Goal: Contribute content: Contribute content

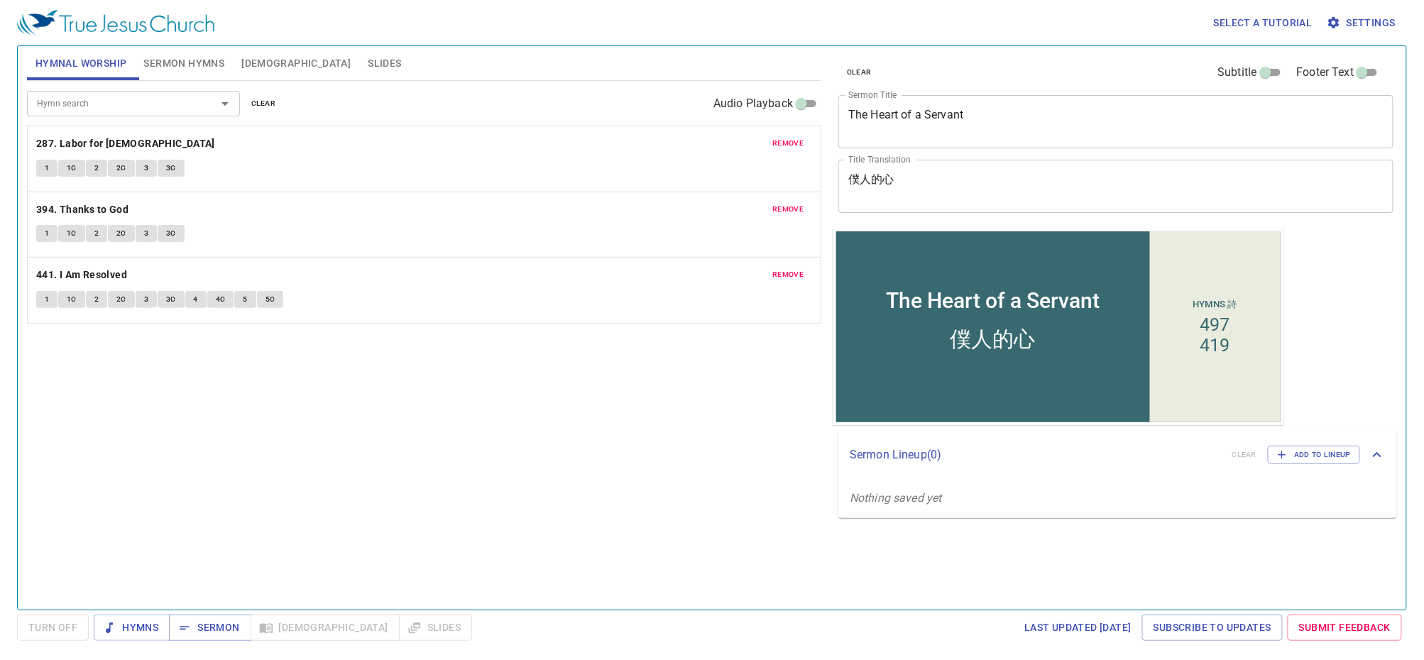
click at [785, 144] on span "remove" at bounding box center [787, 143] width 31 height 13
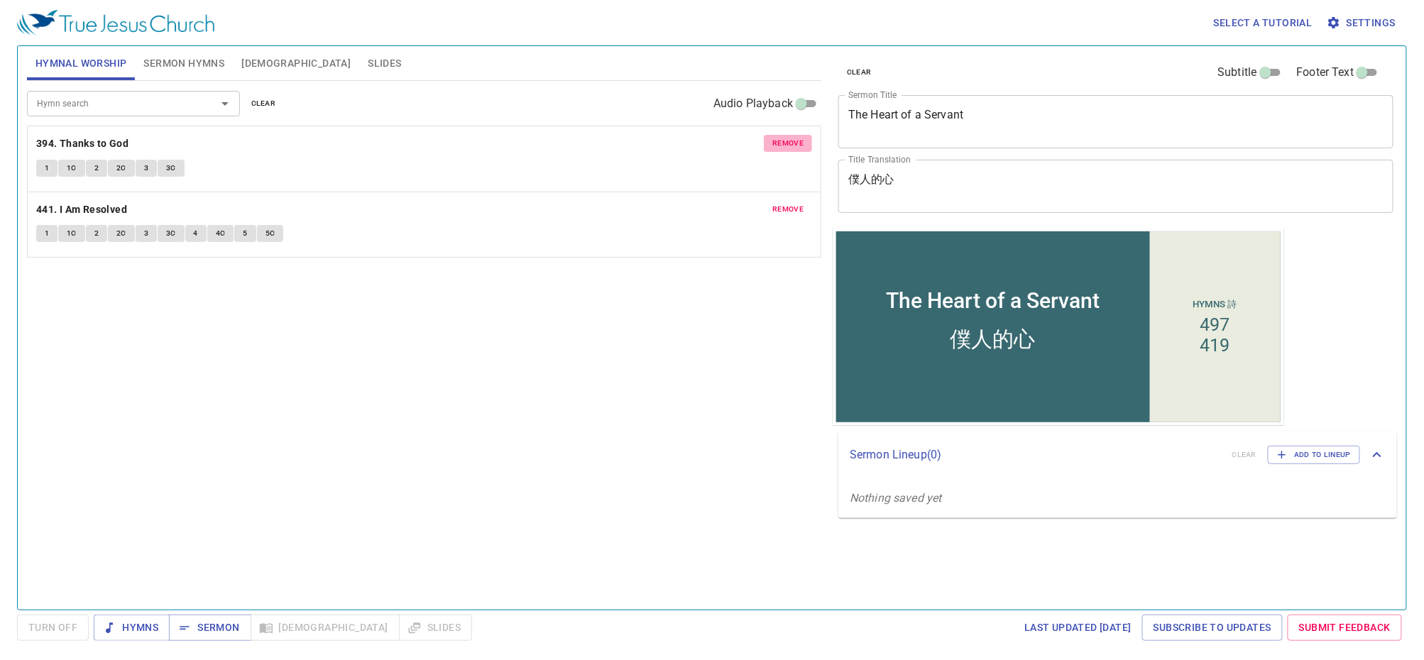
click at [785, 146] on span "remove" at bounding box center [787, 143] width 31 height 13
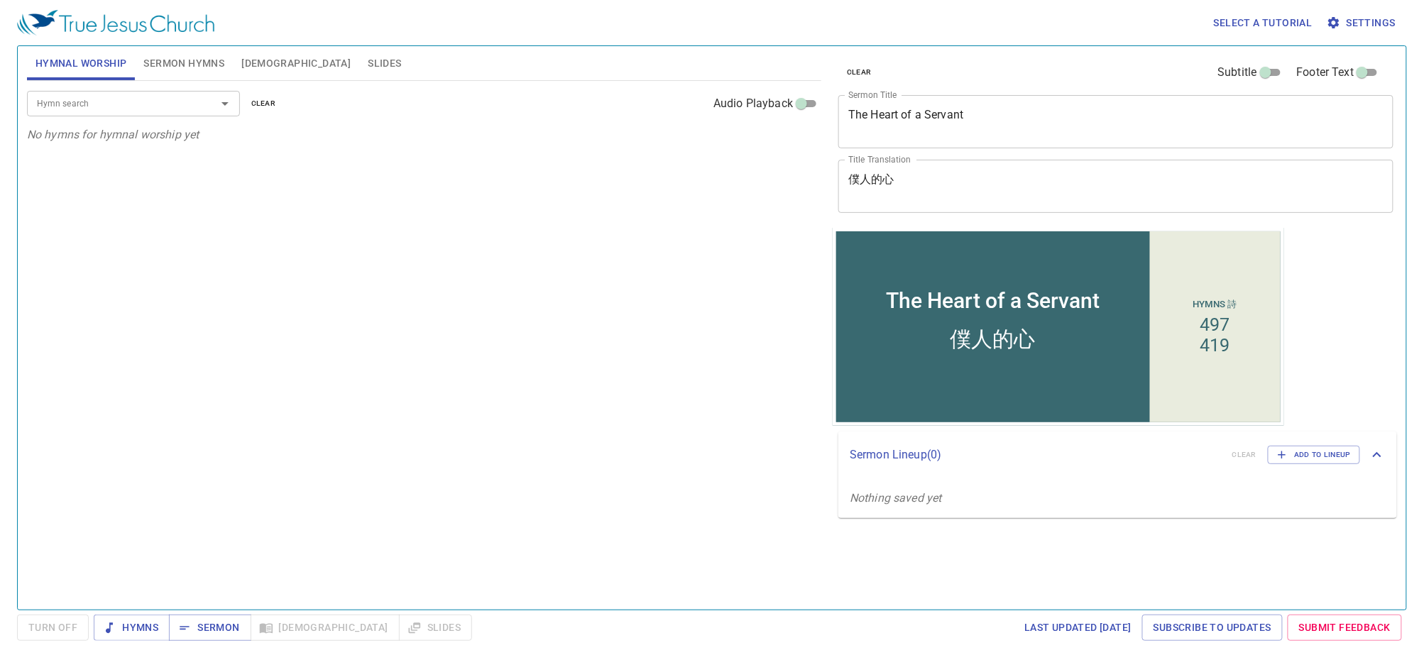
click at [160, 64] on span "Sermon Hymns" at bounding box center [183, 64] width 81 height 18
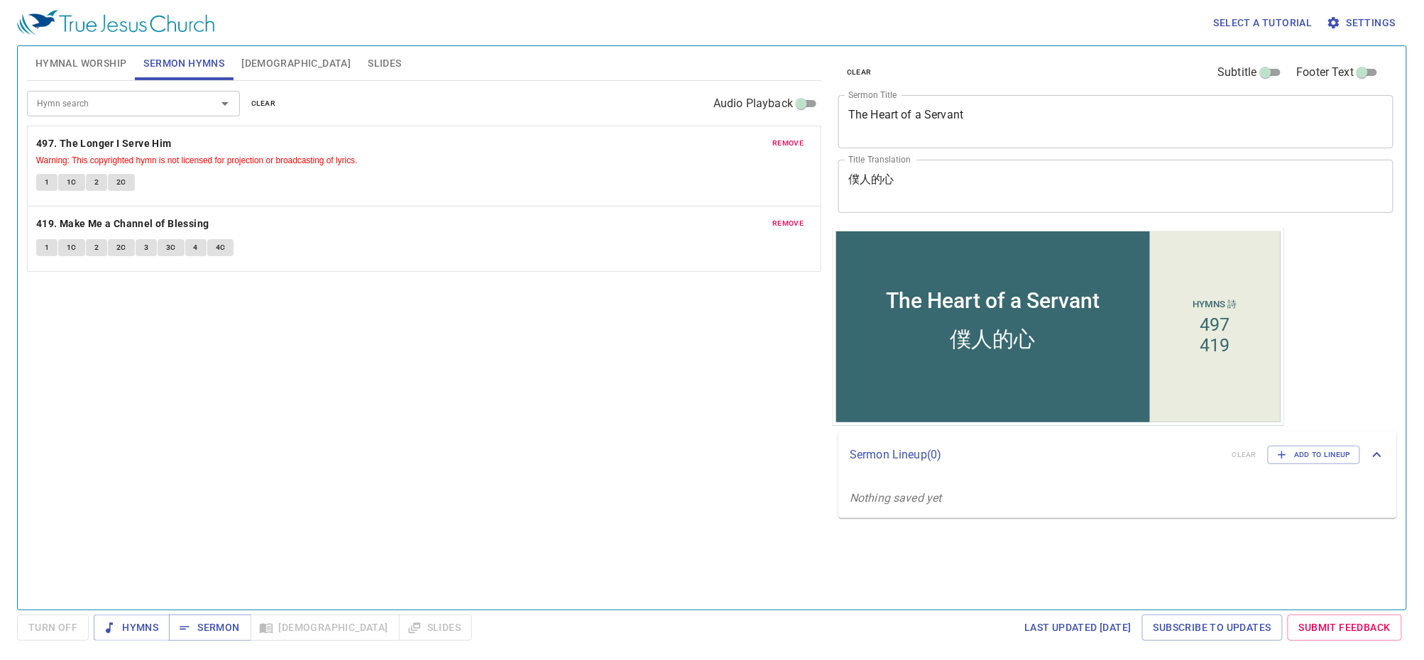
click at [790, 139] on span "remove" at bounding box center [787, 143] width 31 height 13
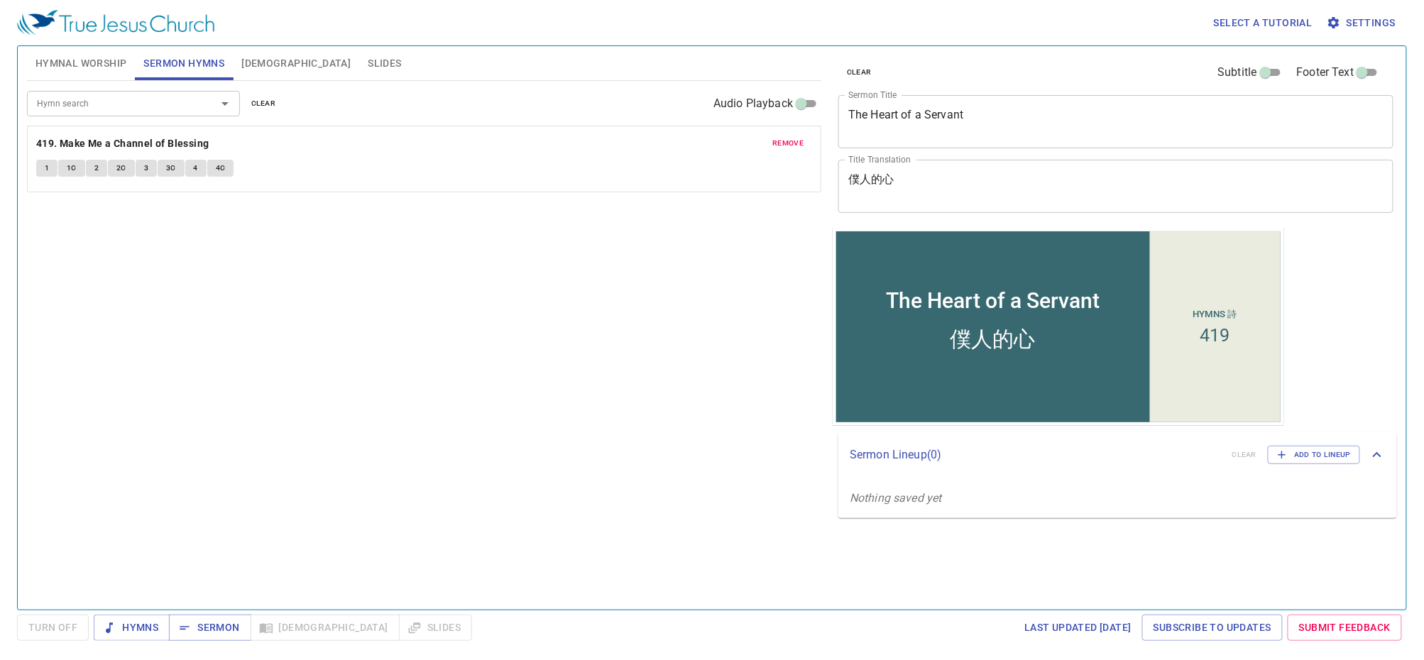
click at [788, 143] on span "remove" at bounding box center [787, 143] width 31 height 13
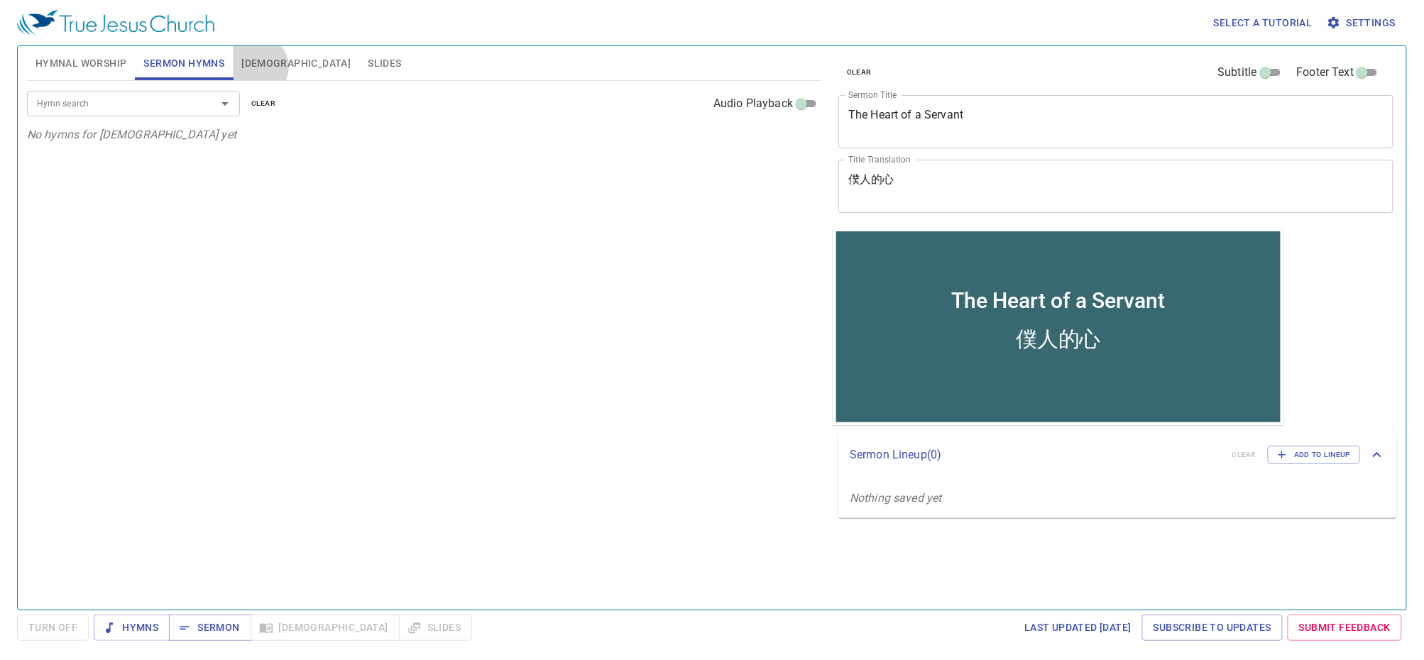
click at [257, 67] on span "[DEMOGRAPHIC_DATA]" at bounding box center [295, 64] width 109 height 18
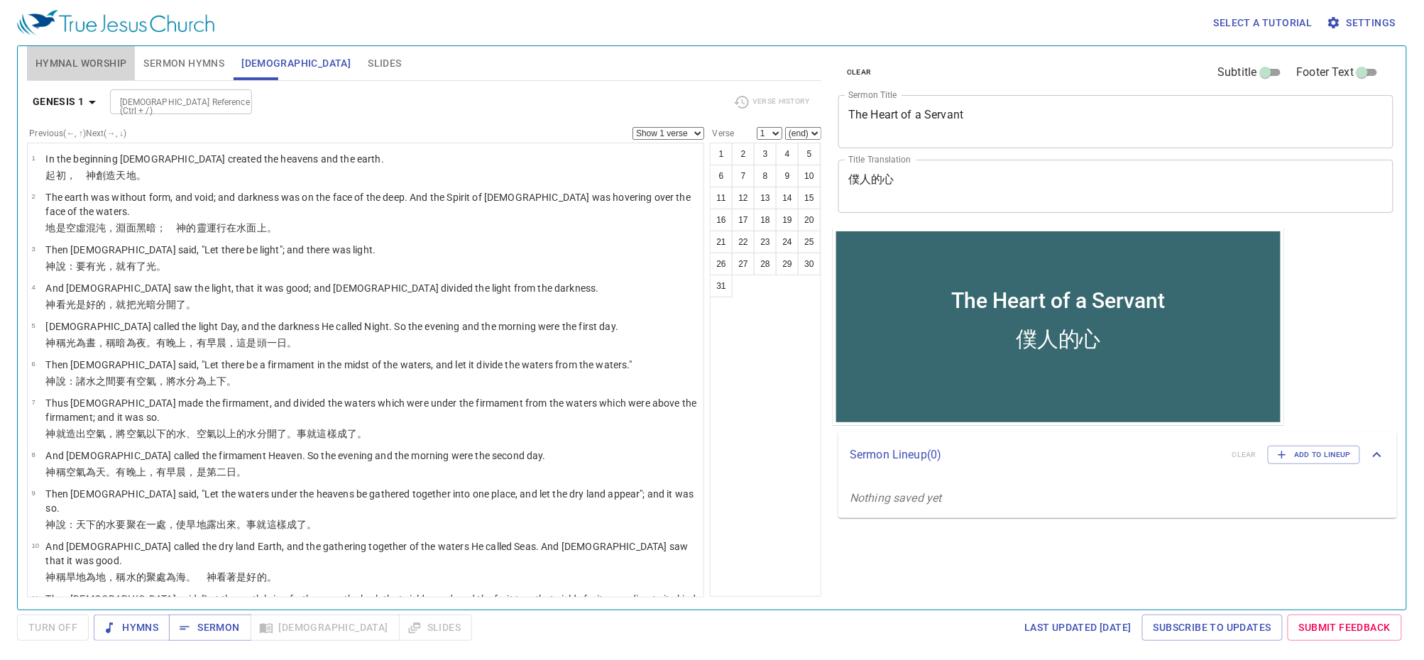
click at [94, 58] on span "Hymnal Worship" at bounding box center [81, 64] width 92 height 18
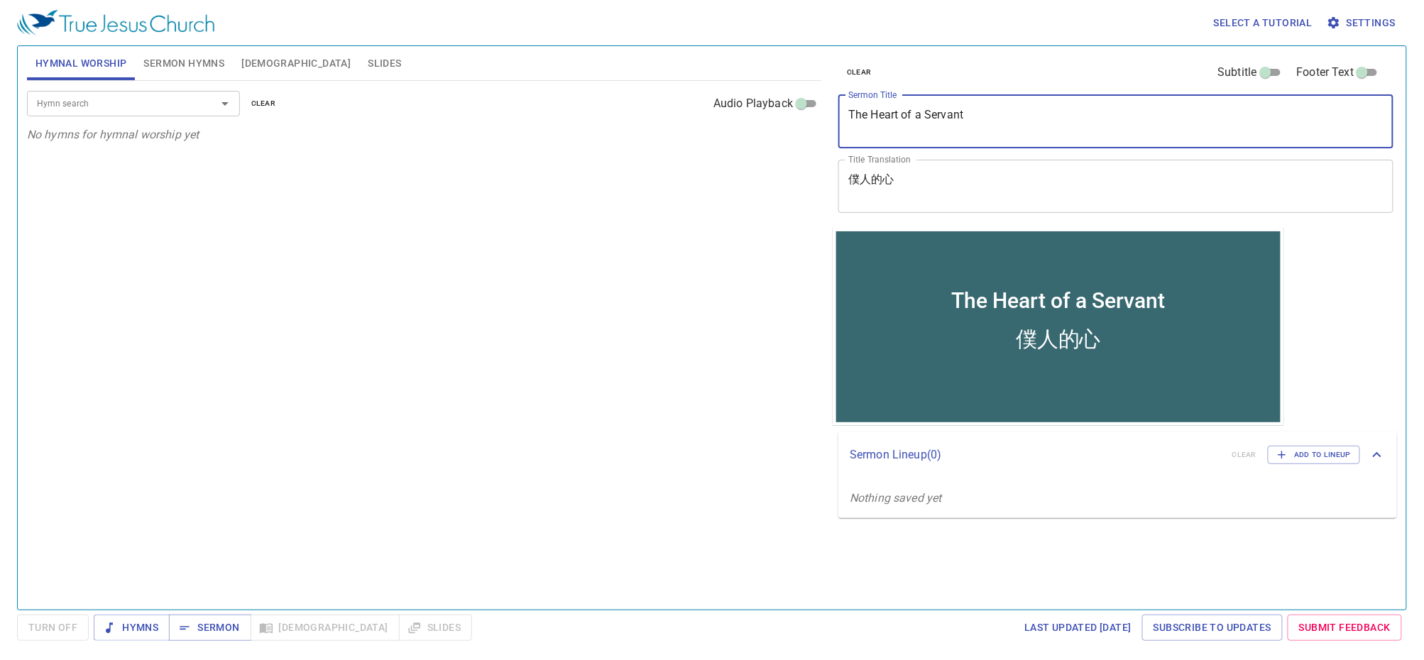
drag, startPoint x: 973, startPoint y: 120, endPoint x: 782, endPoint y: 114, distance: 191.8
click at [782, 114] on div "Hymnal Worship Sermon Hymns Bible Slides Hymn search Hymn search clear Audio Pl…" at bounding box center [712, 322] width 1382 height 564
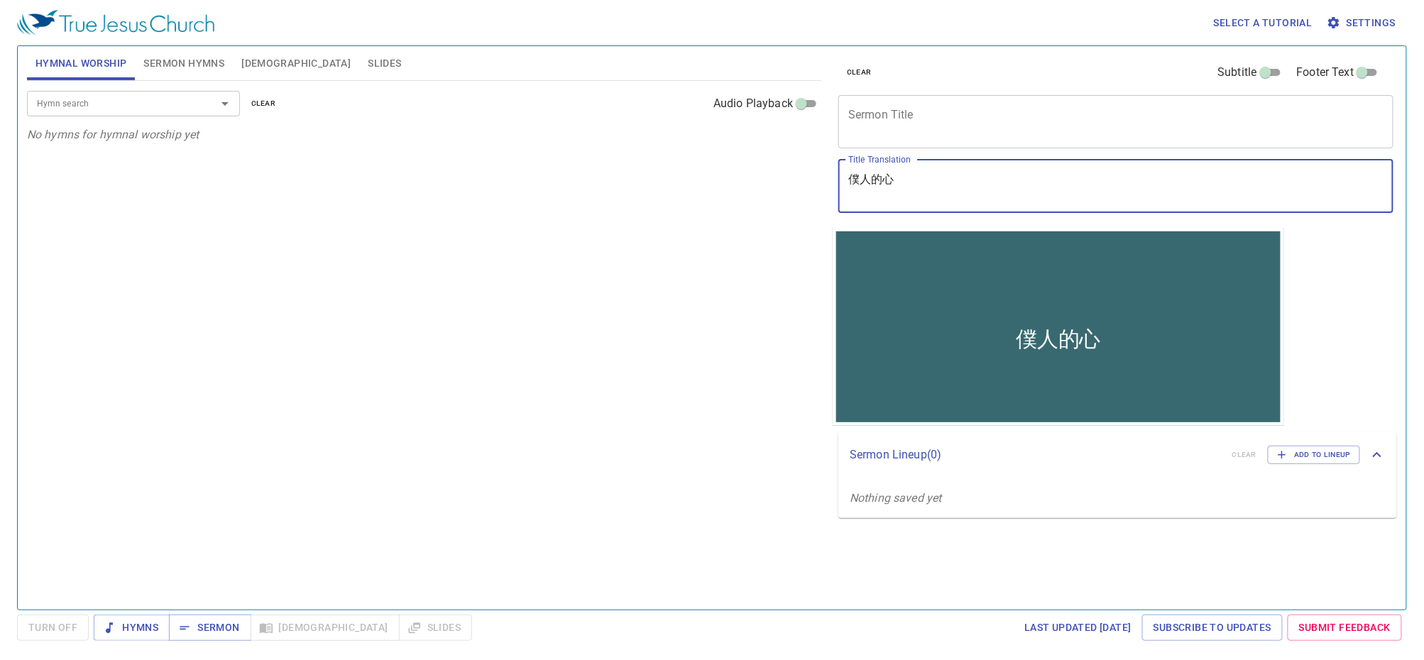
drag, startPoint x: 944, startPoint y: 180, endPoint x: 771, endPoint y: 178, distance: 172.5
click at [771, 178] on div "Hymnal Worship Sermon Hymns Bible Slides Hymn search Hymn search clear Audio Pl…" at bounding box center [712, 322] width 1382 height 564
click at [629, 322] on div "Hymn search Hymn search clear Audio Playback No hymns for hymnal worship yet" at bounding box center [424, 339] width 794 height 517
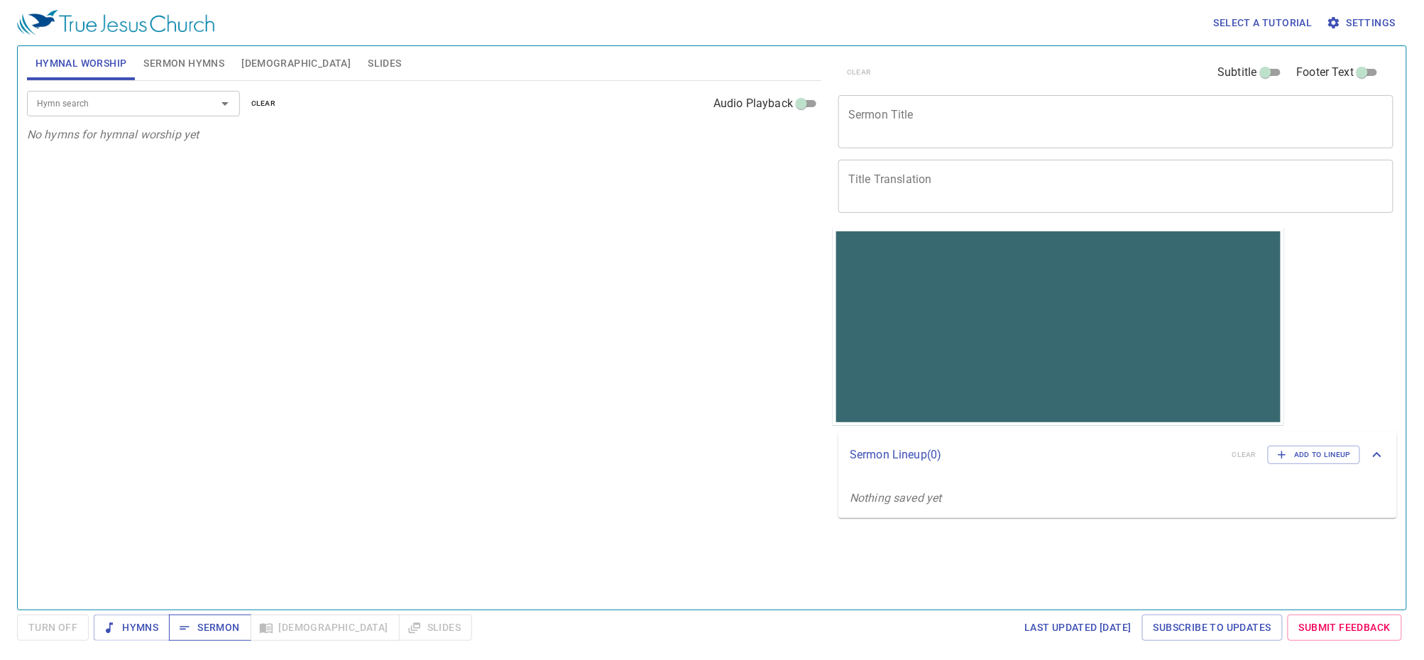
click at [212, 633] on span "Sermon" at bounding box center [209, 628] width 59 height 18
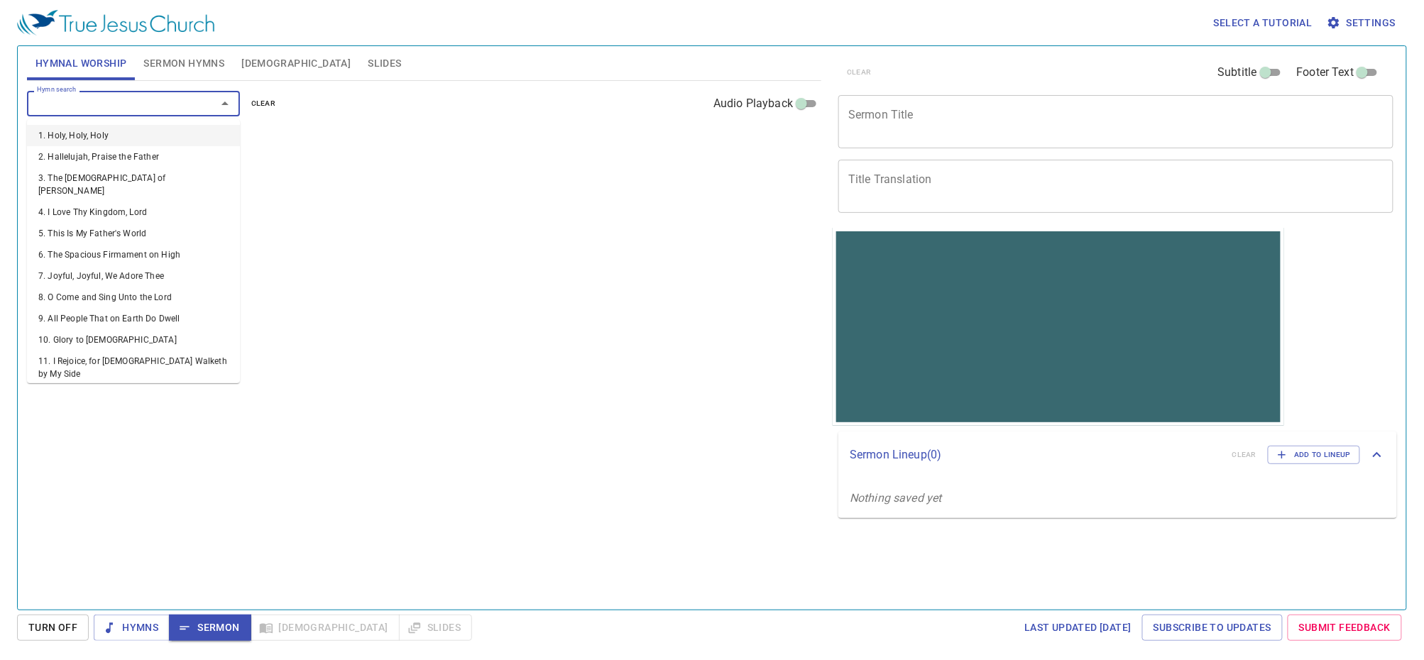
click at [80, 99] on input "Hymn search" at bounding box center [112, 103] width 163 height 16
click at [175, 100] on input "Hymn search" at bounding box center [112, 103] width 163 height 16
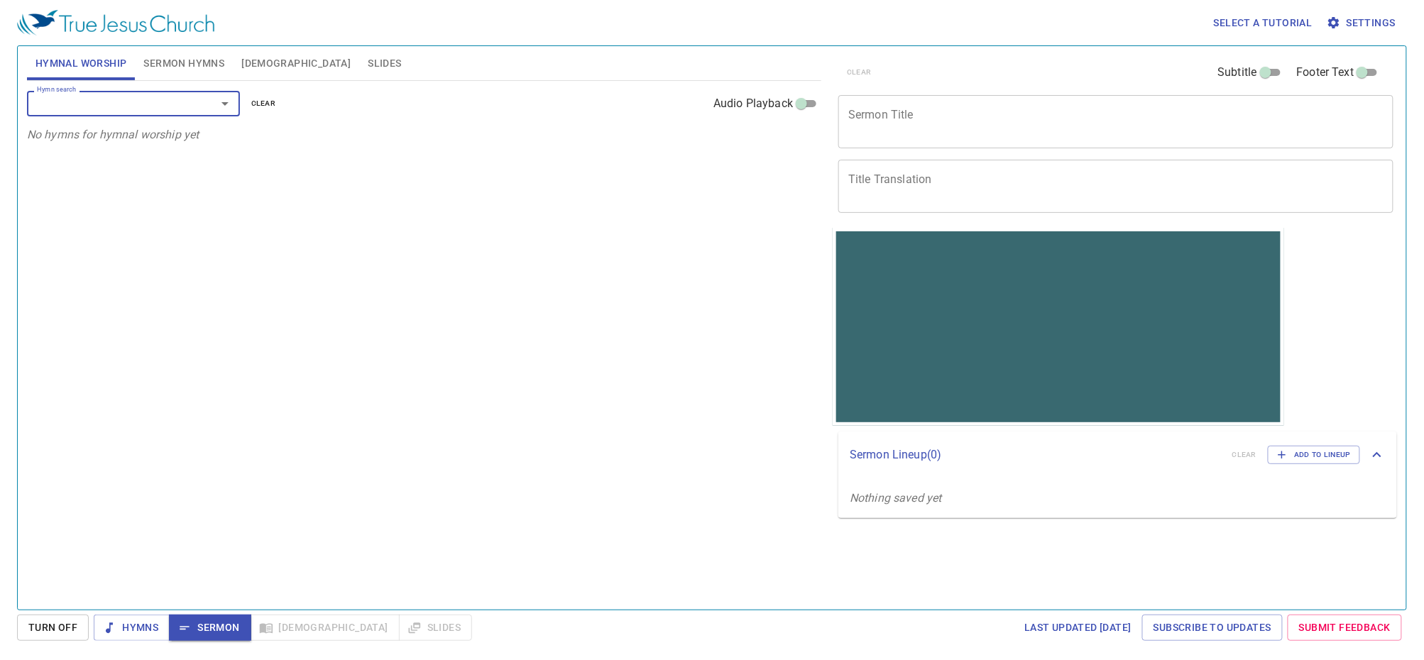
click at [136, 117] on div "Hymn search Hymn search clear Audio Playback" at bounding box center [424, 103] width 794 height 45
click at [102, 87] on div "Hymn search Hymn search clear Audio Playback" at bounding box center [424, 103] width 794 height 45
click at [100, 94] on div "Hymn search" at bounding box center [133, 103] width 213 height 25
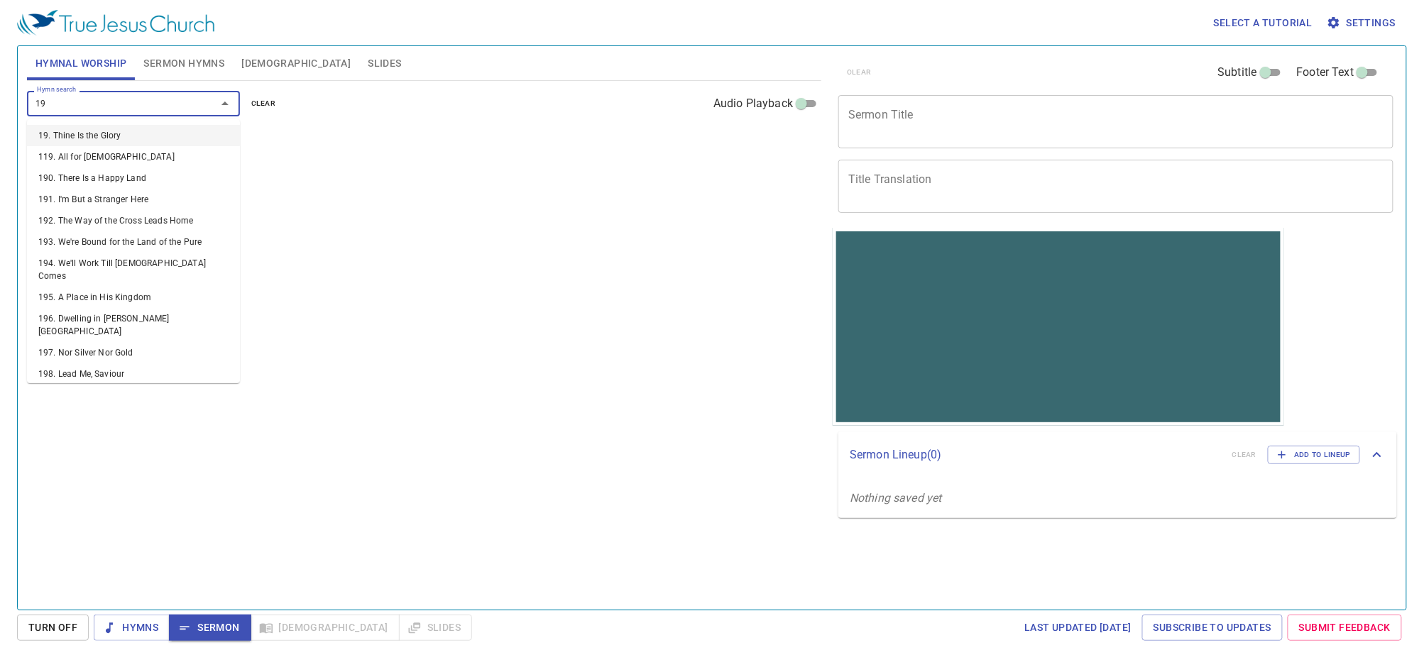
type input "195"
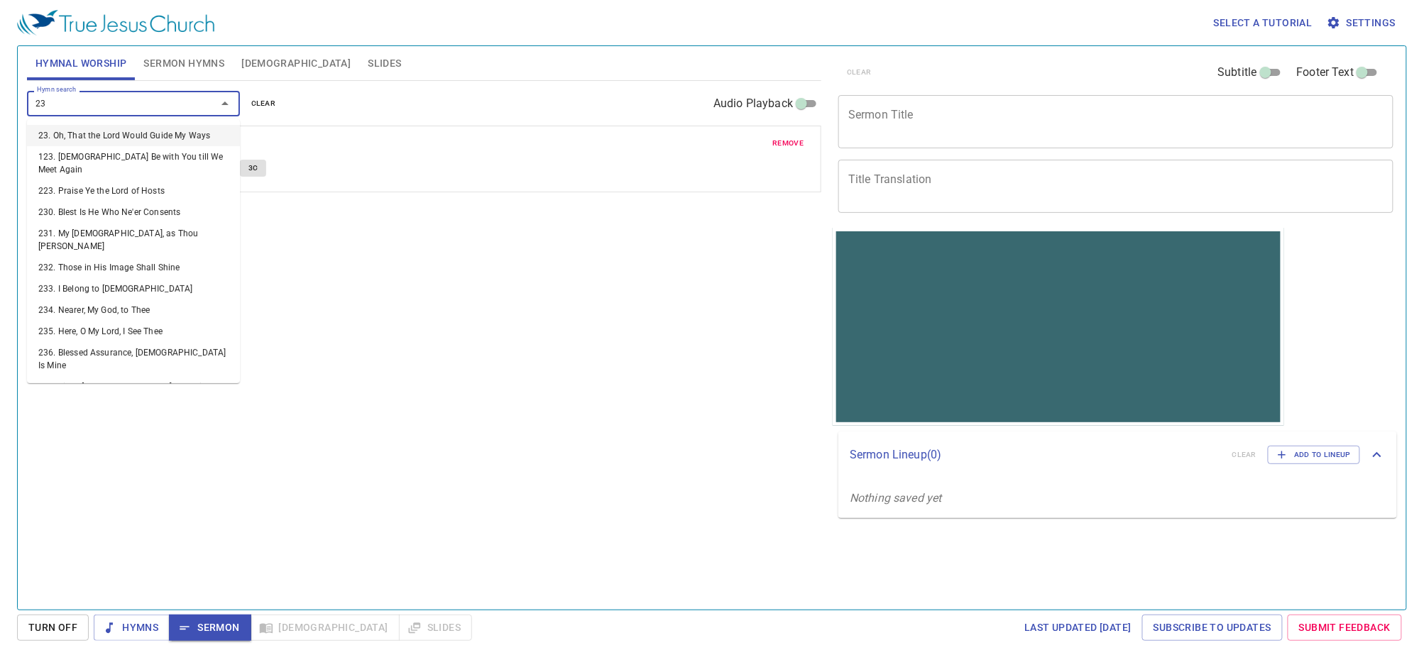
type input "232"
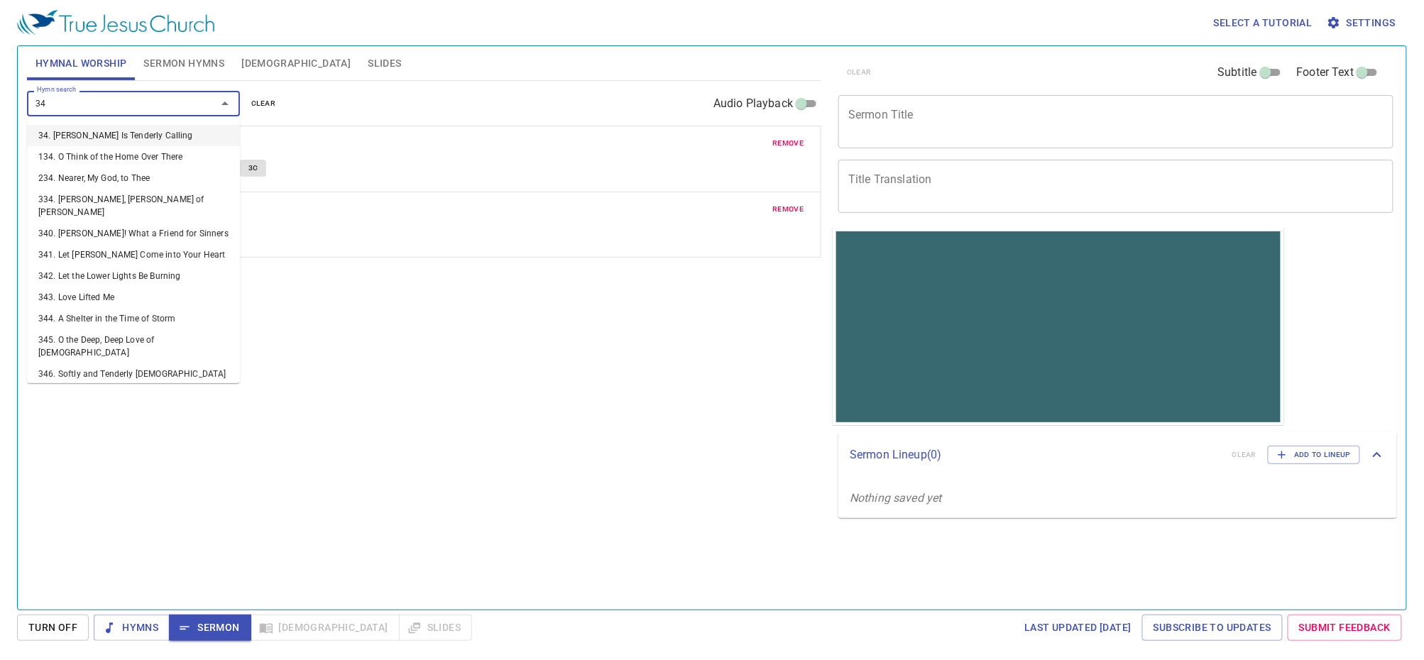
type input "349"
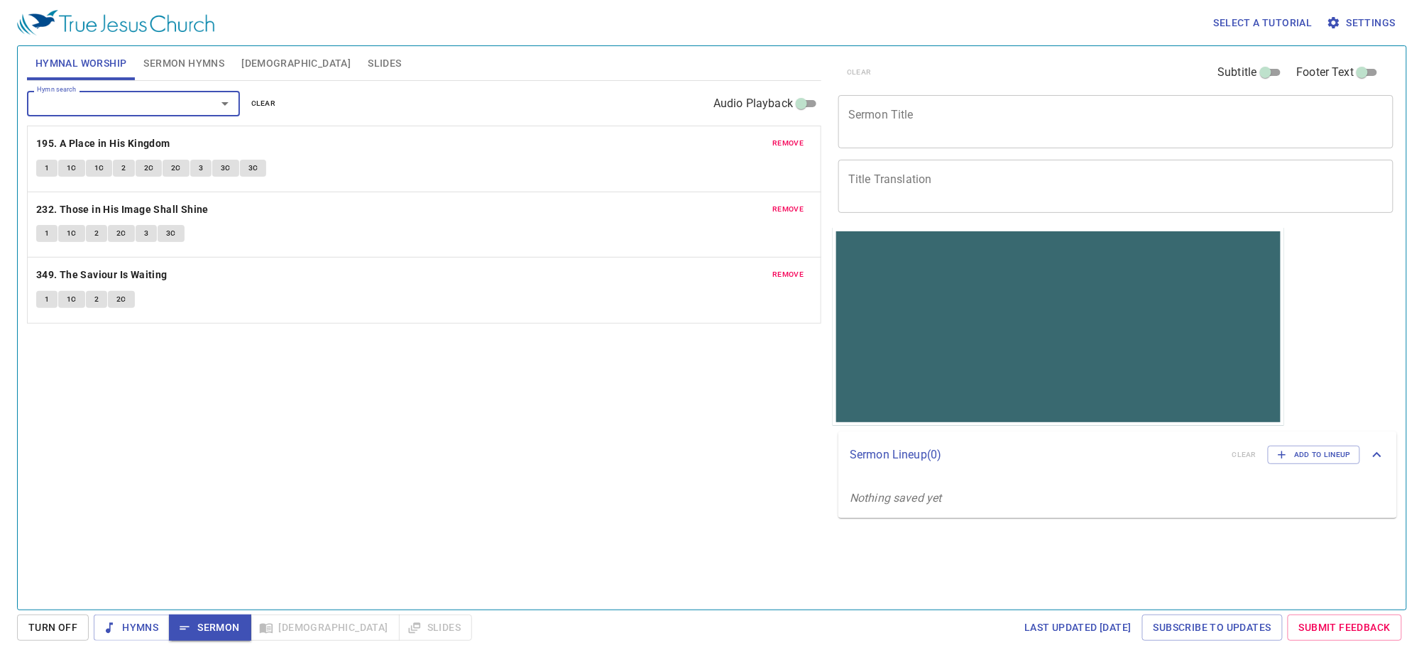
click at [907, 143] on div "x Sermon Title" at bounding box center [1115, 121] width 555 height 53
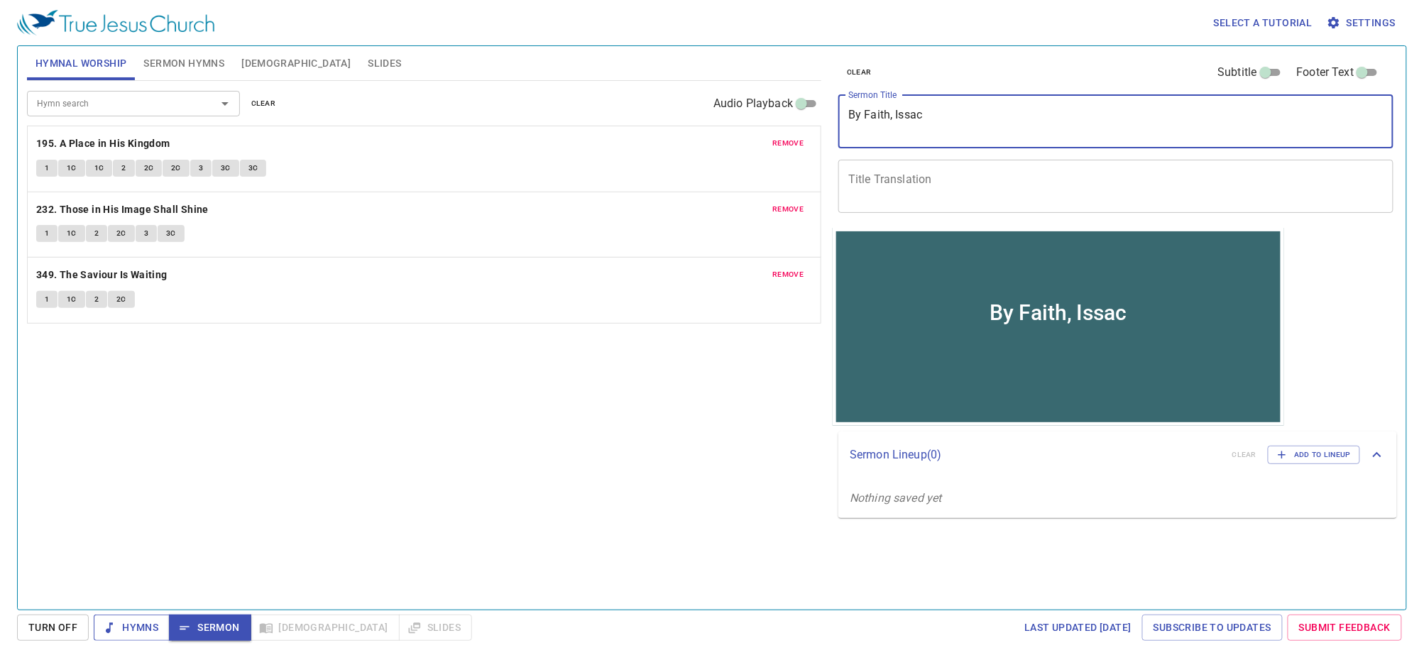
type textarea "By Faith, Issac"
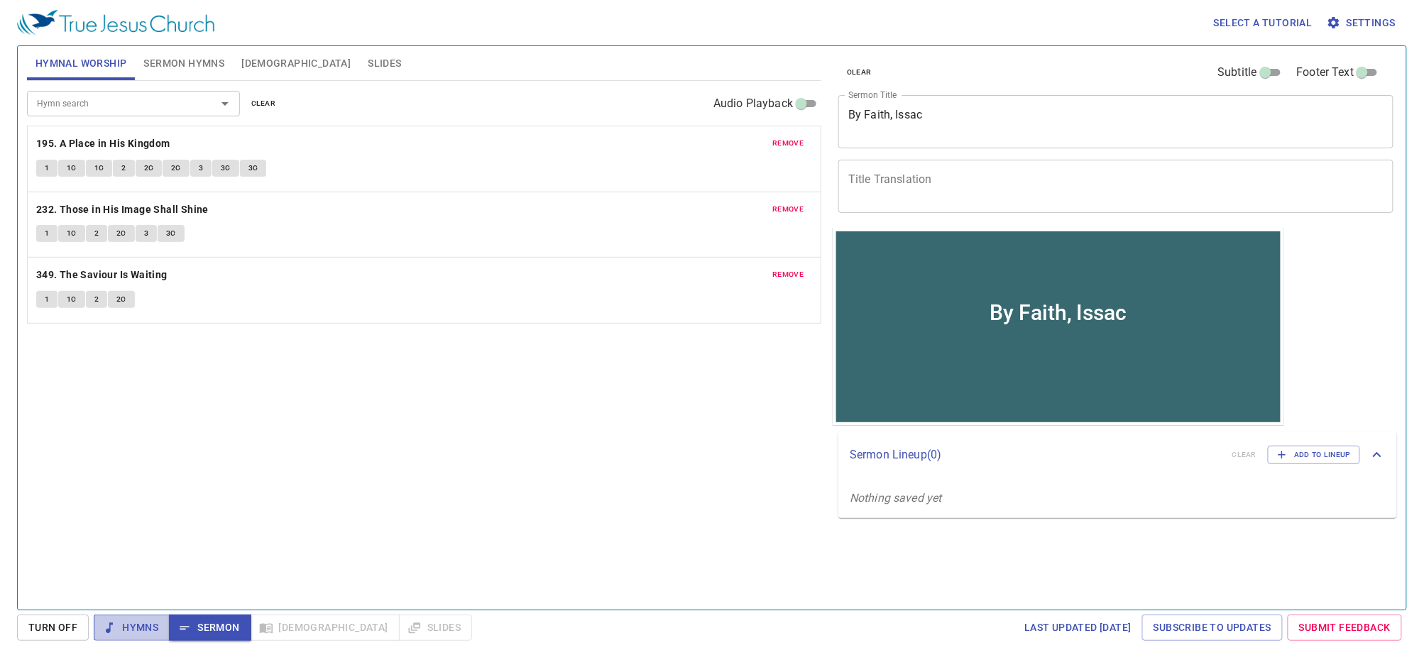
click at [144, 616] on button "Hymns" at bounding box center [132, 628] width 76 height 26
click at [115, 141] on b "195. A Place in His Kingdom" at bounding box center [103, 144] width 134 height 18
click at [51, 163] on button "1" at bounding box center [46, 168] width 21 height 17
click at [70, 163] on span "1C" at bounding box center [72, 168] width 10 height 13
click at [97, 168] on span "1C" at bounding box center [99, 168] width 10 height 13
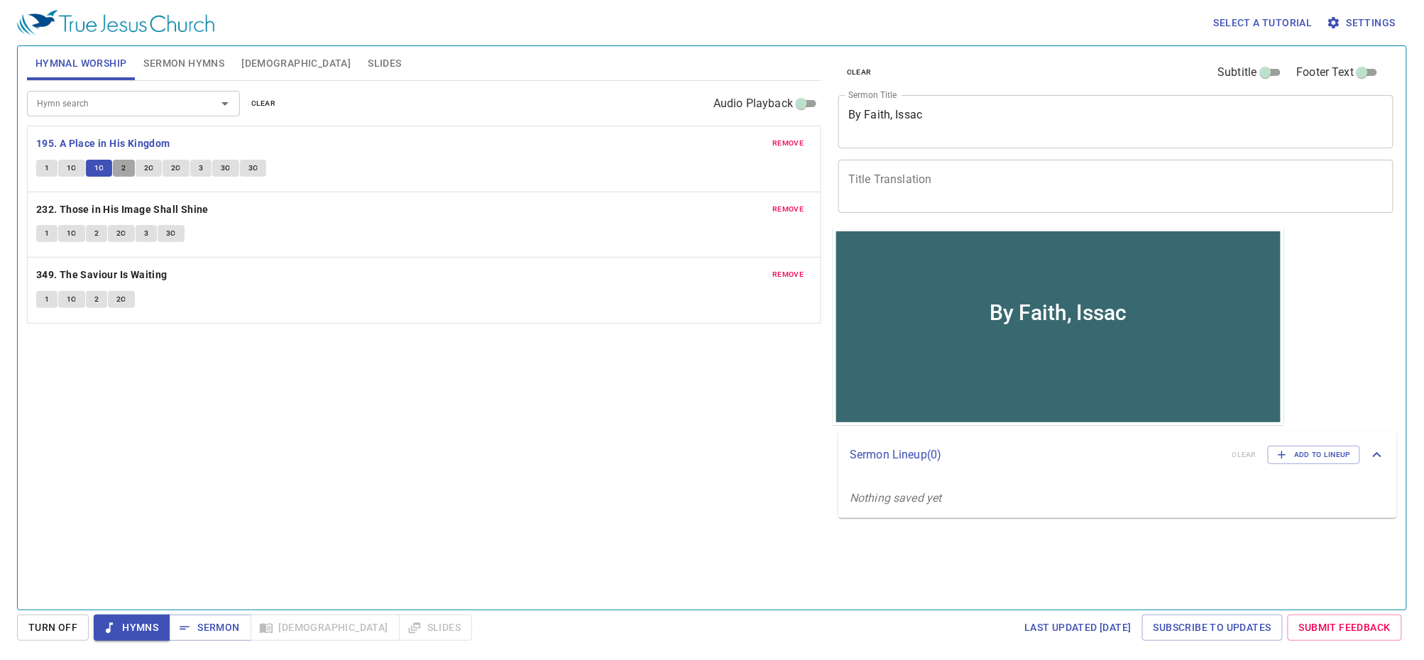
click at [124, 168] on span "2" at bounding box center [123, 168] width 4 height 13
click at [148, 166] on span "2C" at bounding box center [149, 168] width 10 height 13
click at [173, 168] on span "2C" at bounding box center [176, 168] width 10 height 13
click at [204, 168] on button "3" at bounding box center [200, 168] width 21 height 17
click at [209, 62] on span "Sermon Hymns" at bounding box center [183, 64] width 81 height 18
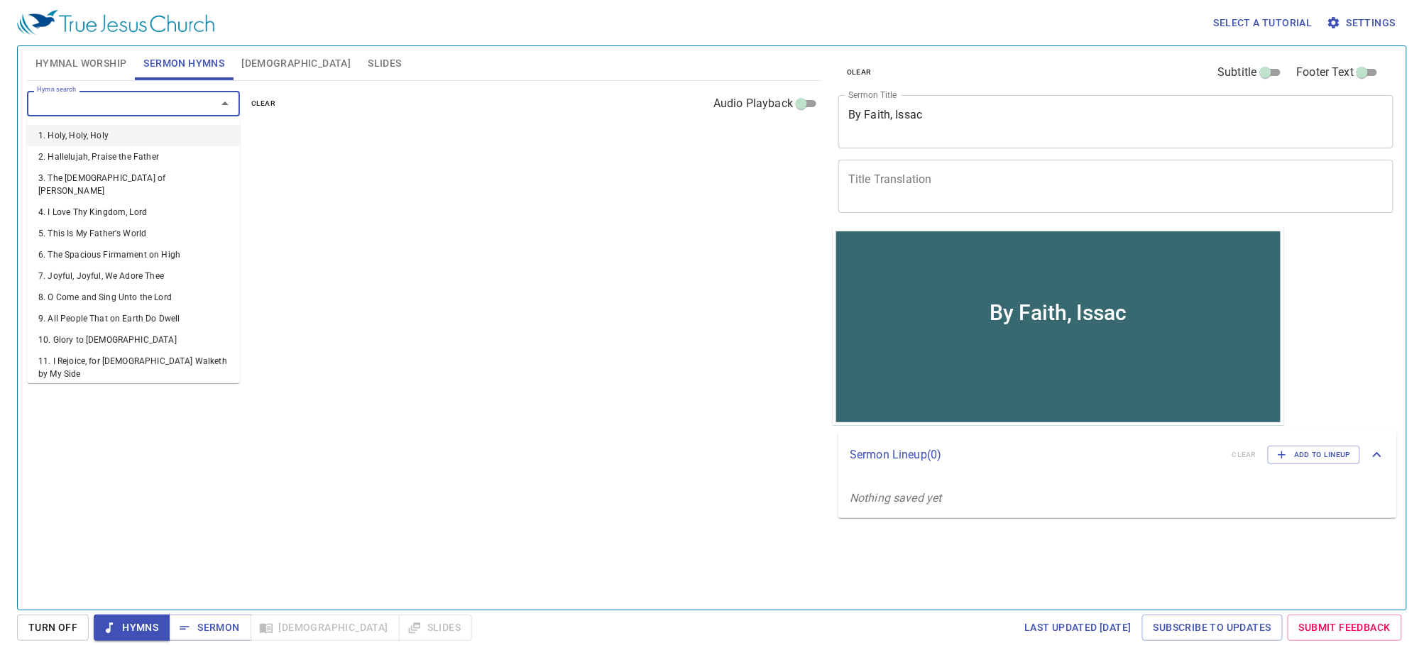
click at [181, 96] on input "Hymn search" at bounding box center [112, 103] width 163 height 16
type input "67"
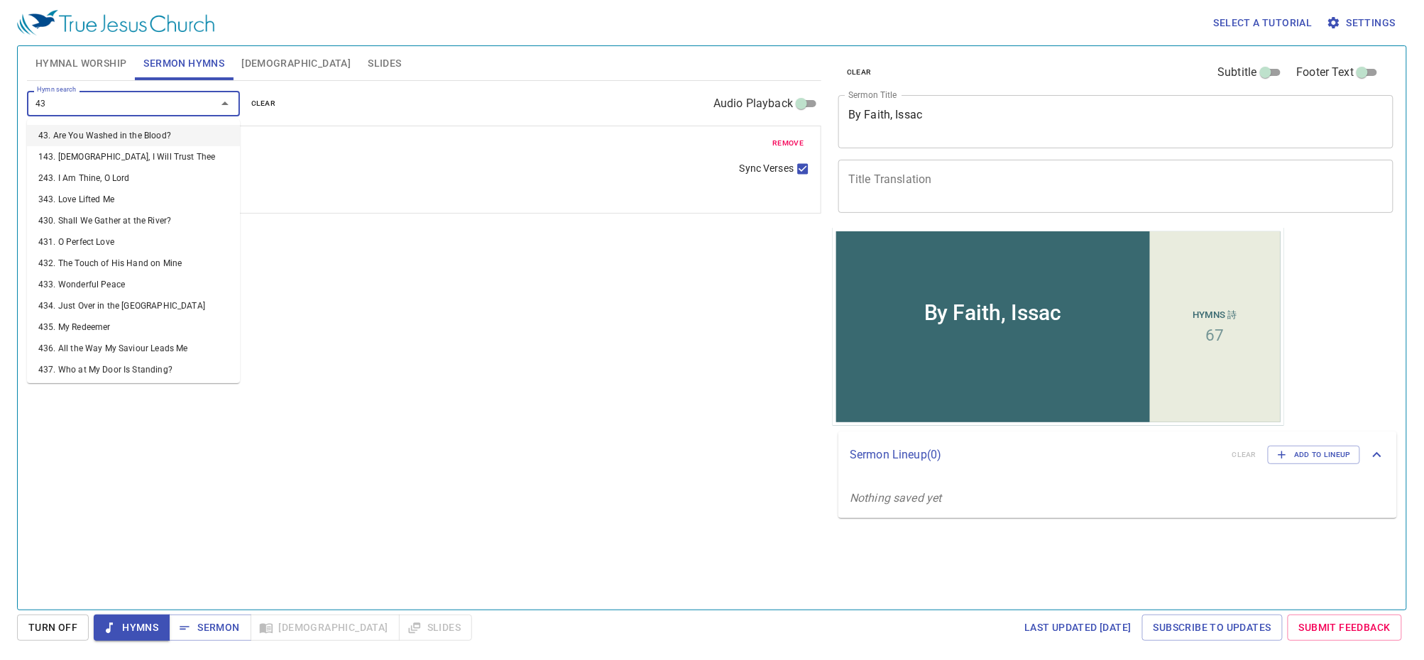
type input "432"
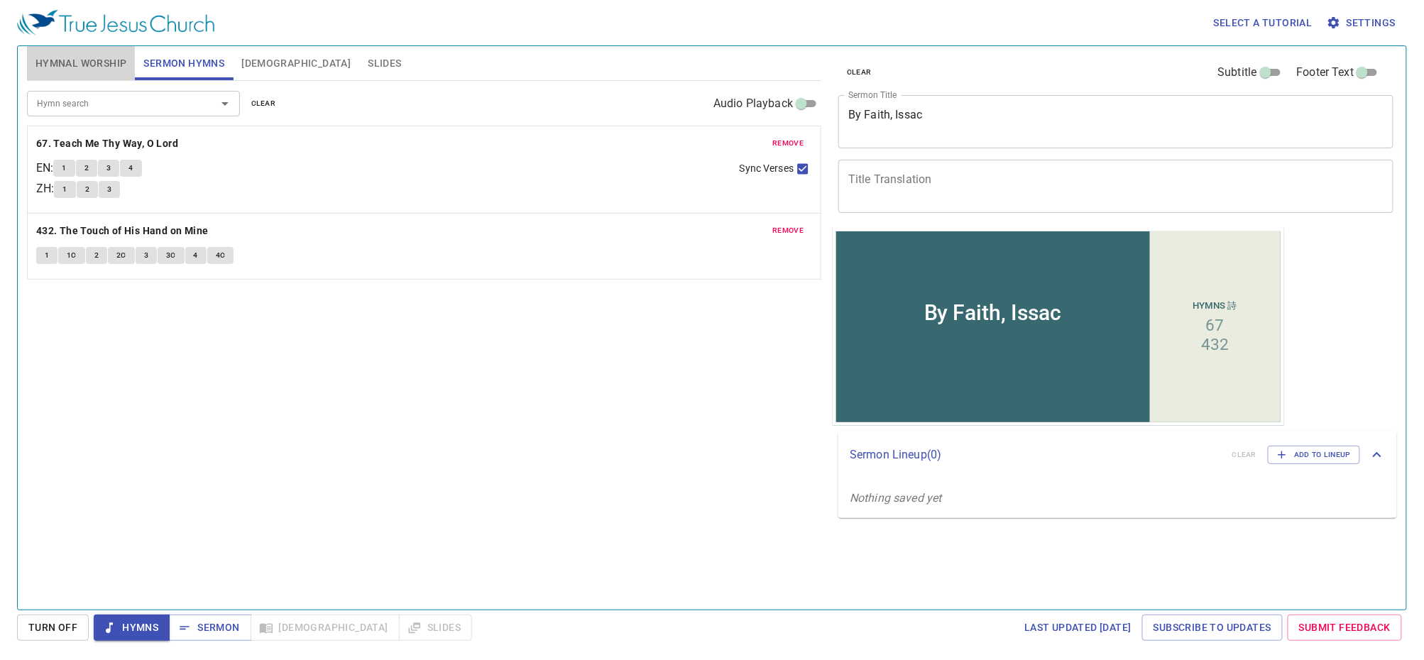
click at [108, 67] on span "Hymnal Worship" at bounding box center [81, 64] width 92 height 18
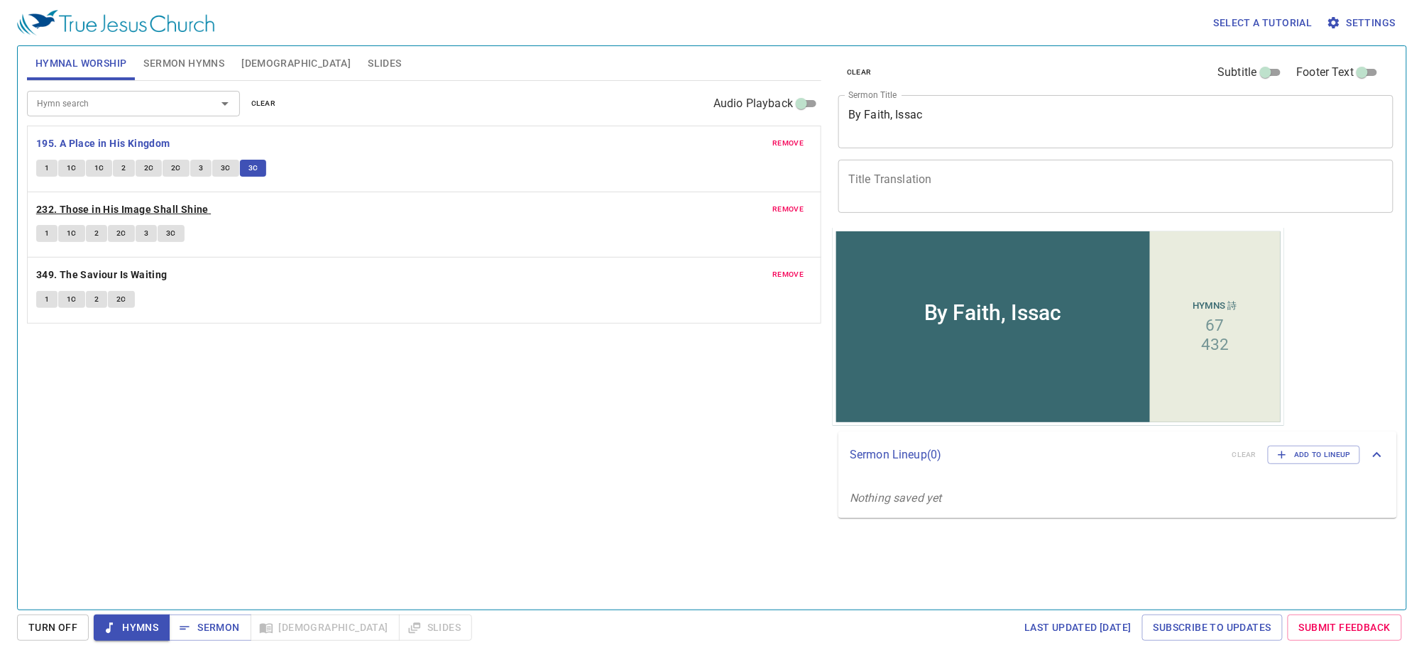
click at [173, 208] on b "232. Those in His Image Shall Shine" at bounding box center [122, 210] width 173 height 18
click at [45, 231] on span "1" at bounding box center [47, 233] width 4 height 13
click at [70, 227] on span "1C" at bounding box center [72, 233] width 10 height 13
click at [69, 629] on span "Turn Off" at bounding box center [52, 628] width 49 height 18
click at [111, 632] on icon "button" at bounding box center [109, 628] width 14 height 14
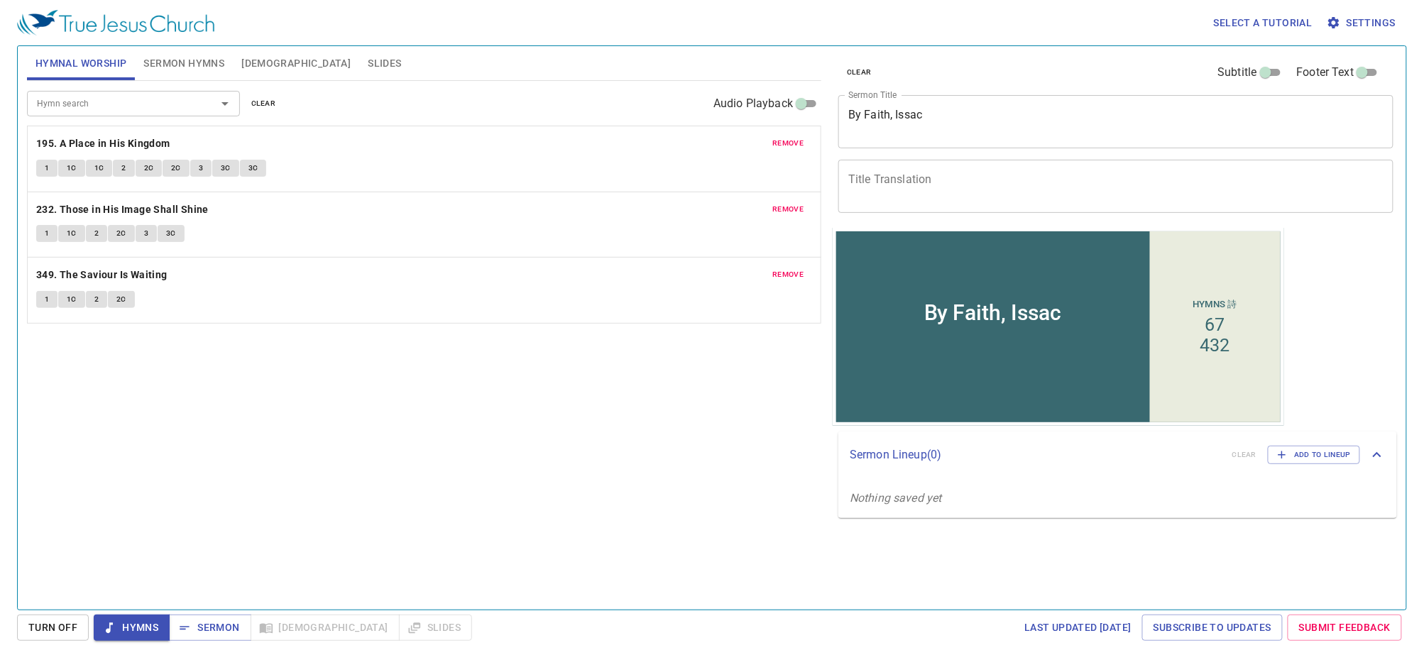
click at [70, 233] on span "1C" at bounding box center [72, 233] width 10 height 13
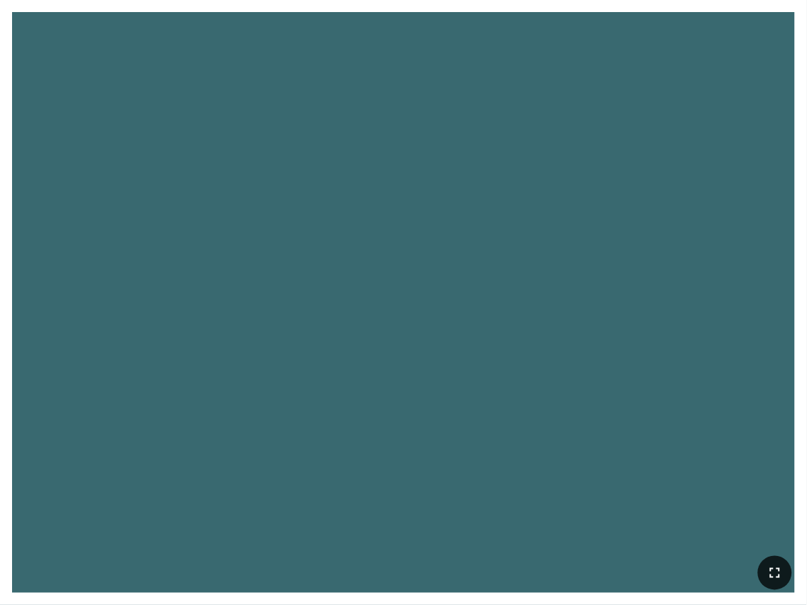
click at [782, 580] on icon "button" at bounding box center [775, 572] width 17 height 17
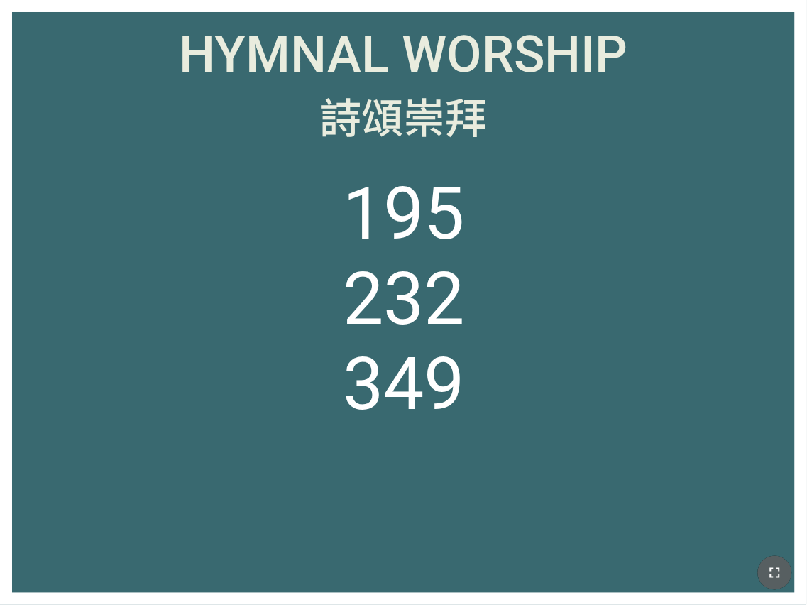
click at [782, 577] on icon "button" at bounding box center [775, 572] width 17 height 17
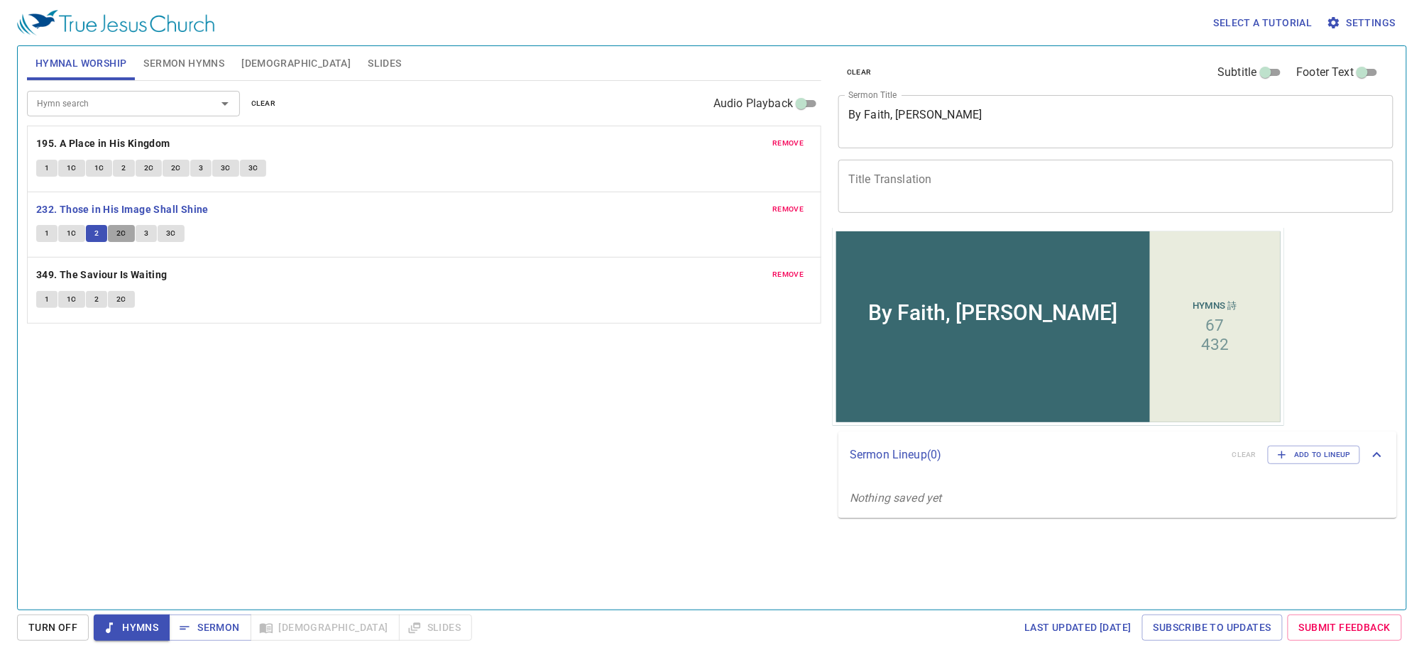
click at [117, 233] on span "2C" at bounding box center [121, 233] width 10 height 13
click at [145, 236] on span "3" at bounding box center [146, 233] width 4 height 13
click at [171, 234] on span "3C" at bounding box center [171, 233] width 10 height 13
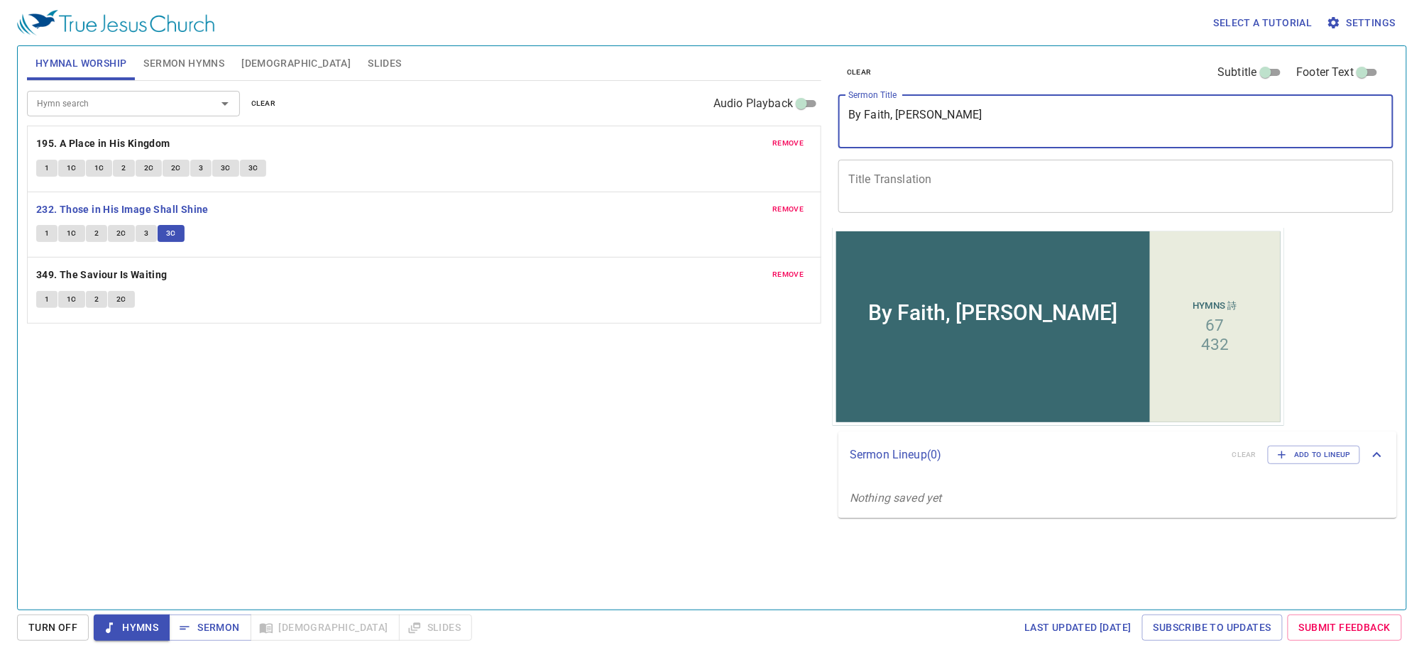
drag, startPoint x: 932, startPoint y: 121, endPoint x: 829, endPoint y: 116, distance: 102.4
click at [829, 116] on div "clear Subtitle Footer Text Sermon Title By Faith, Issac x Sermon Title Title Tr…" at bounding box center [1115, 322] width 576 height 564
click at [50, 301] on button "1" at bounding box center [46, 299] width 21 height 17
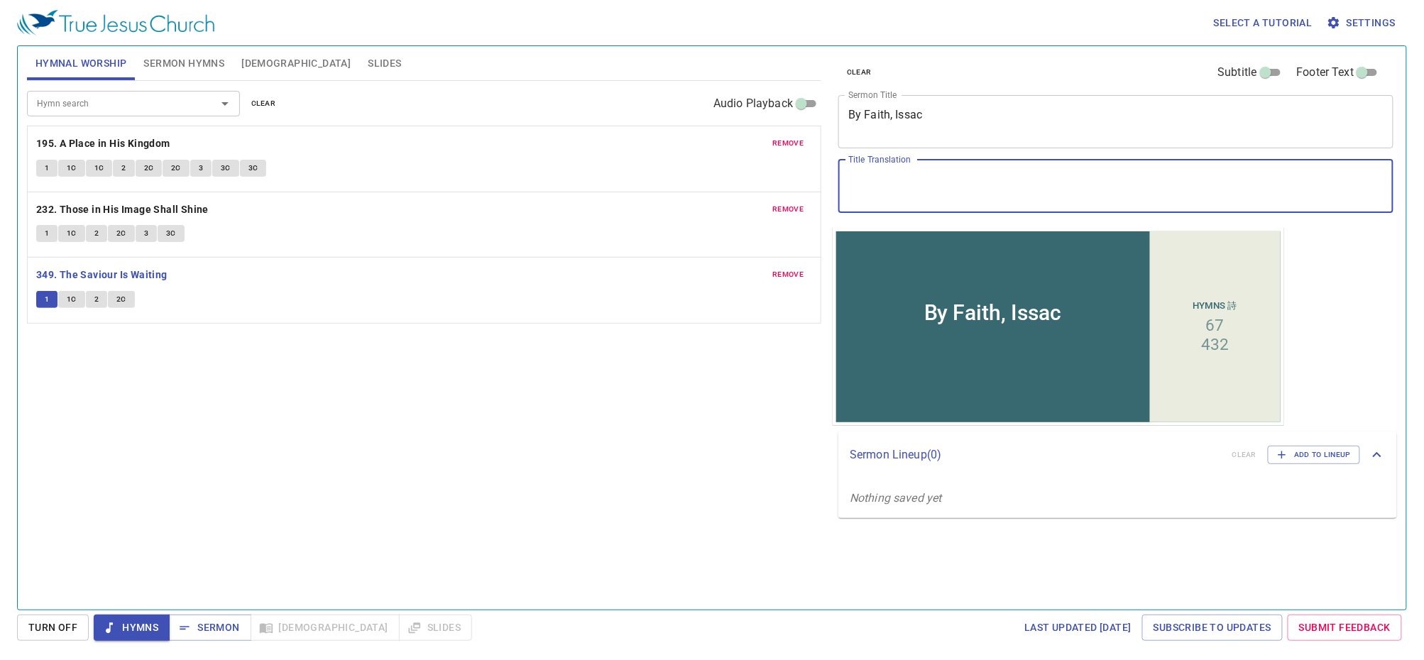
click at [1039, 174] on textarea "Title Translation" at bounding box center [1115, 186] width 535 height 27
paste textarea "憑著信心，以[DEMOGRAPHIC_DATA]"
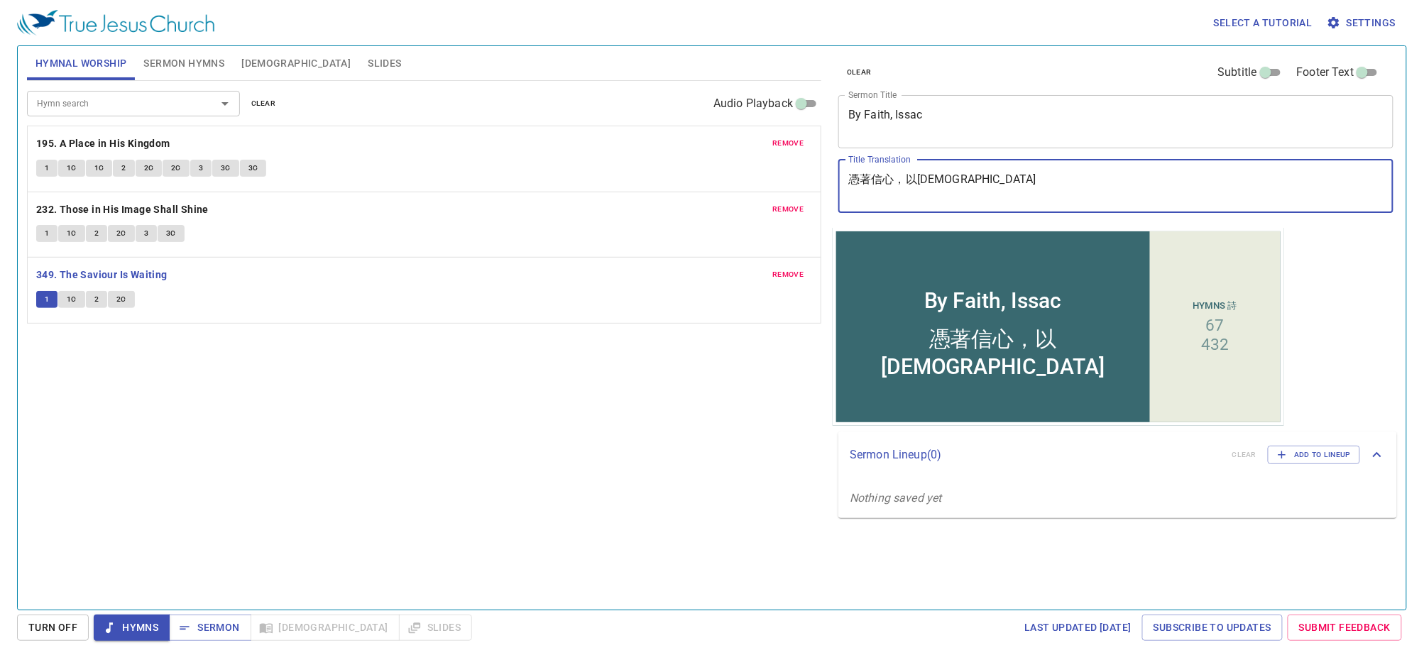
type textarea "憑著信心，以[DEMOGRAPHIC_DATA]"
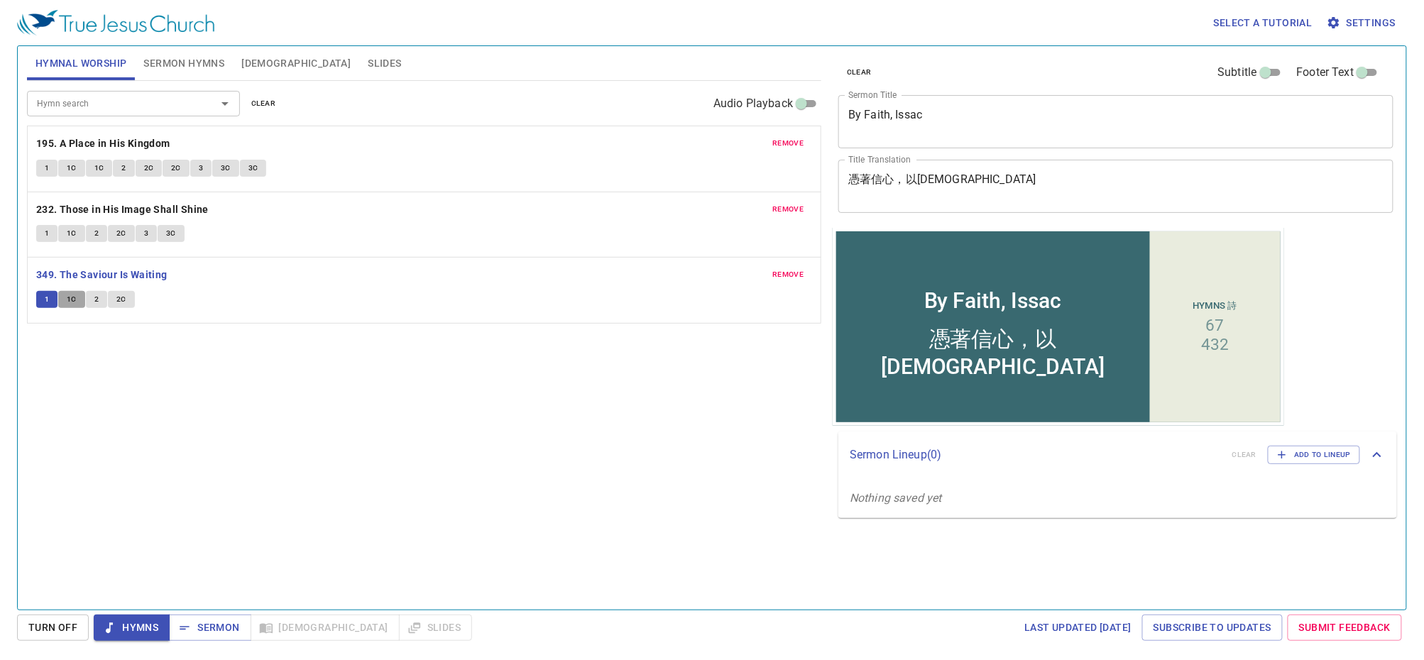
click at [72, 300] on span "1C" at bounding box center [72, 299] width 10 height 13
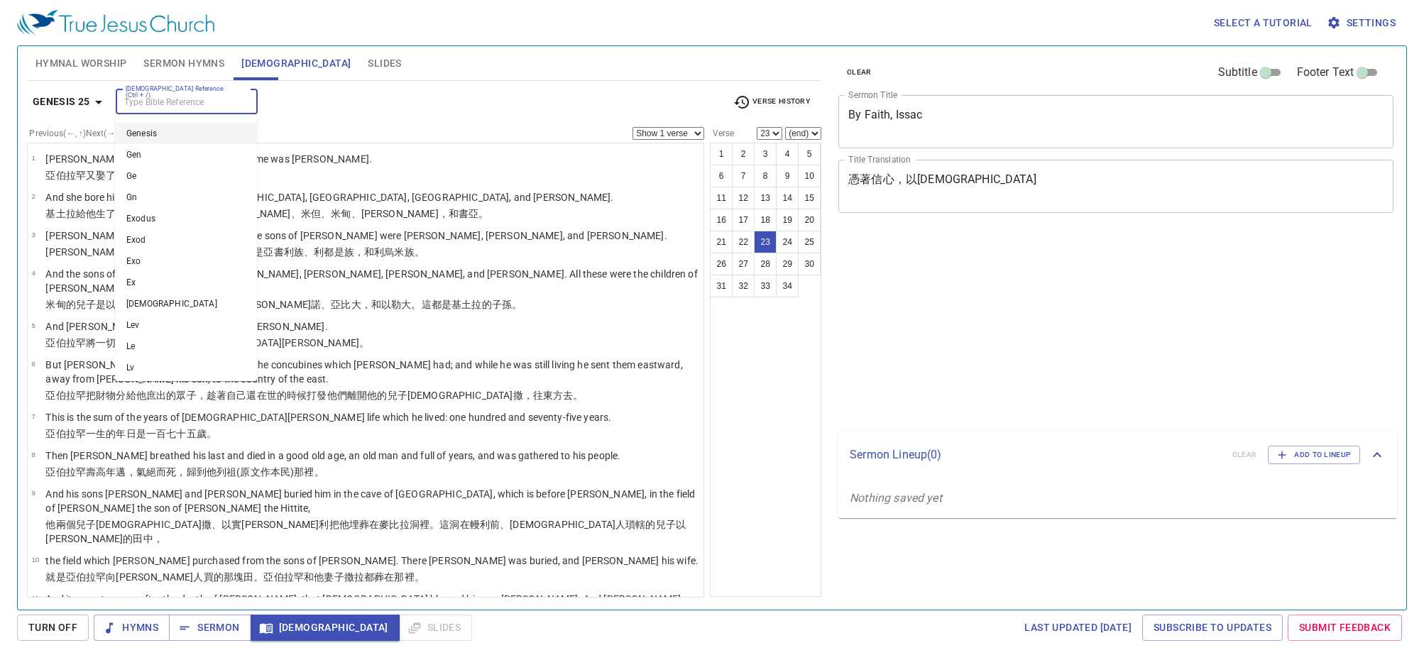
select select "23"
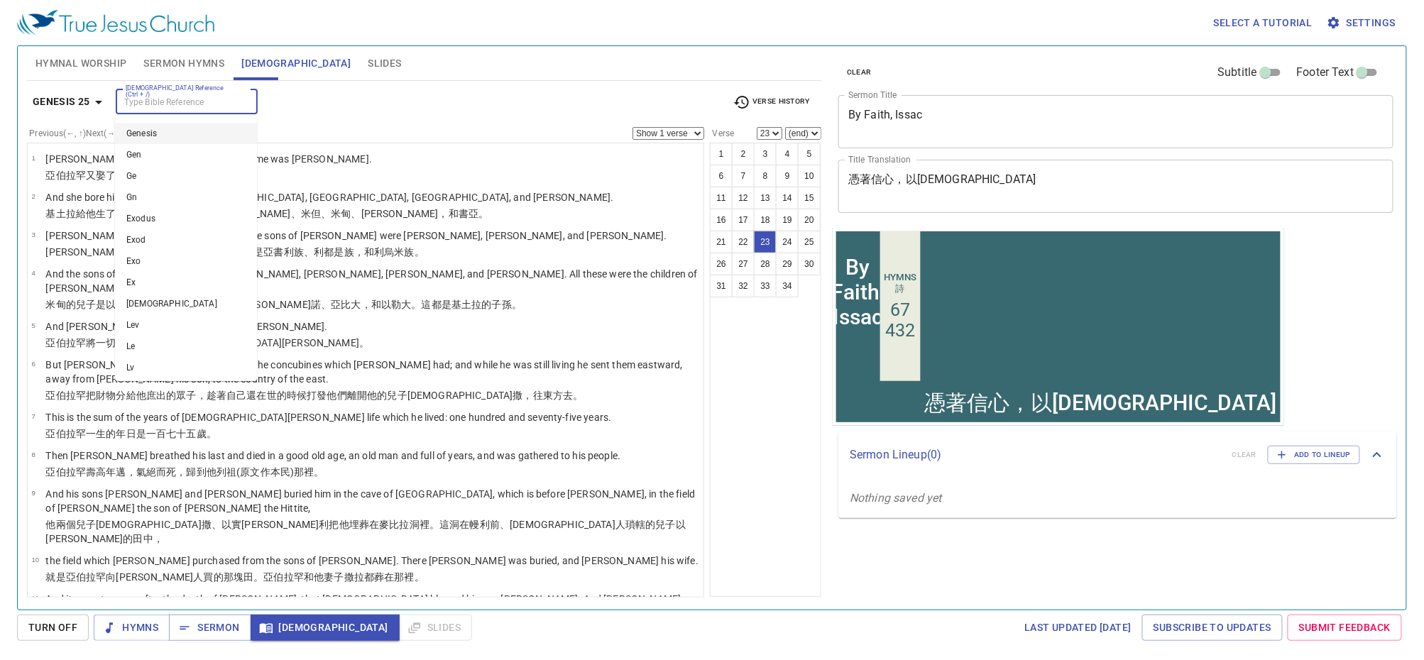
scroll to position [690, 0]
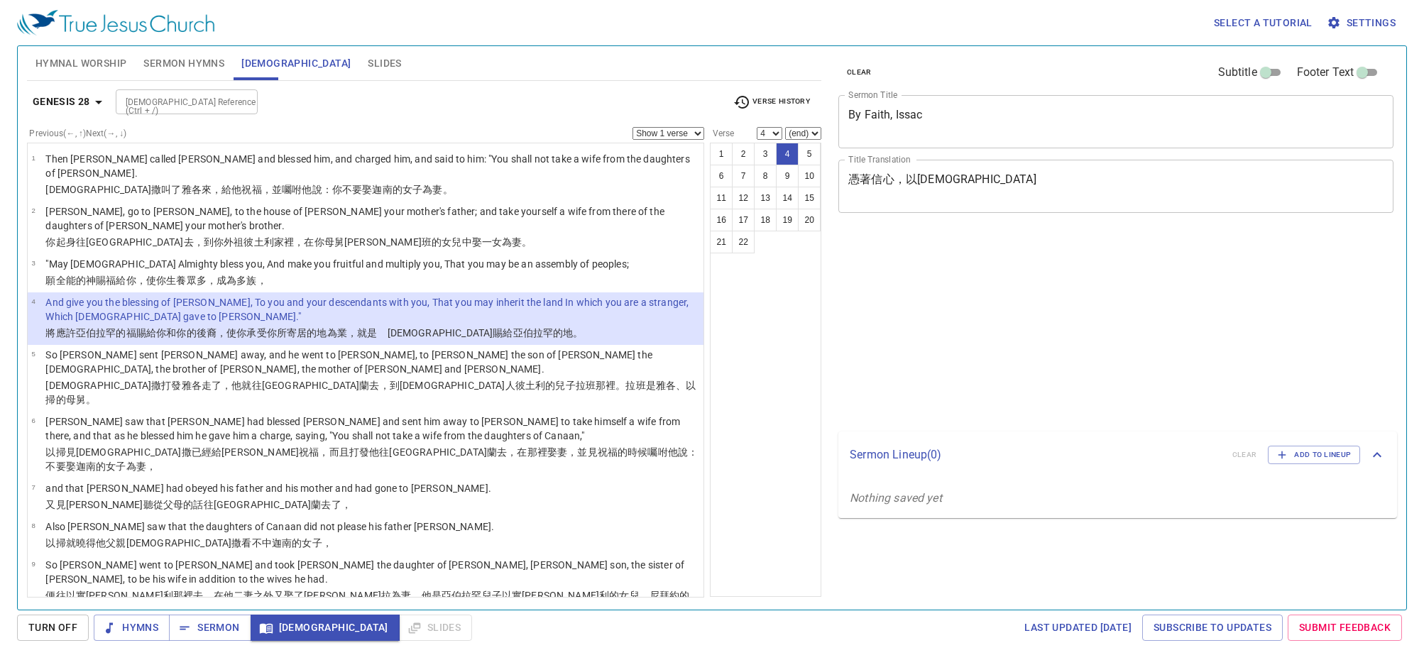
select select "4"
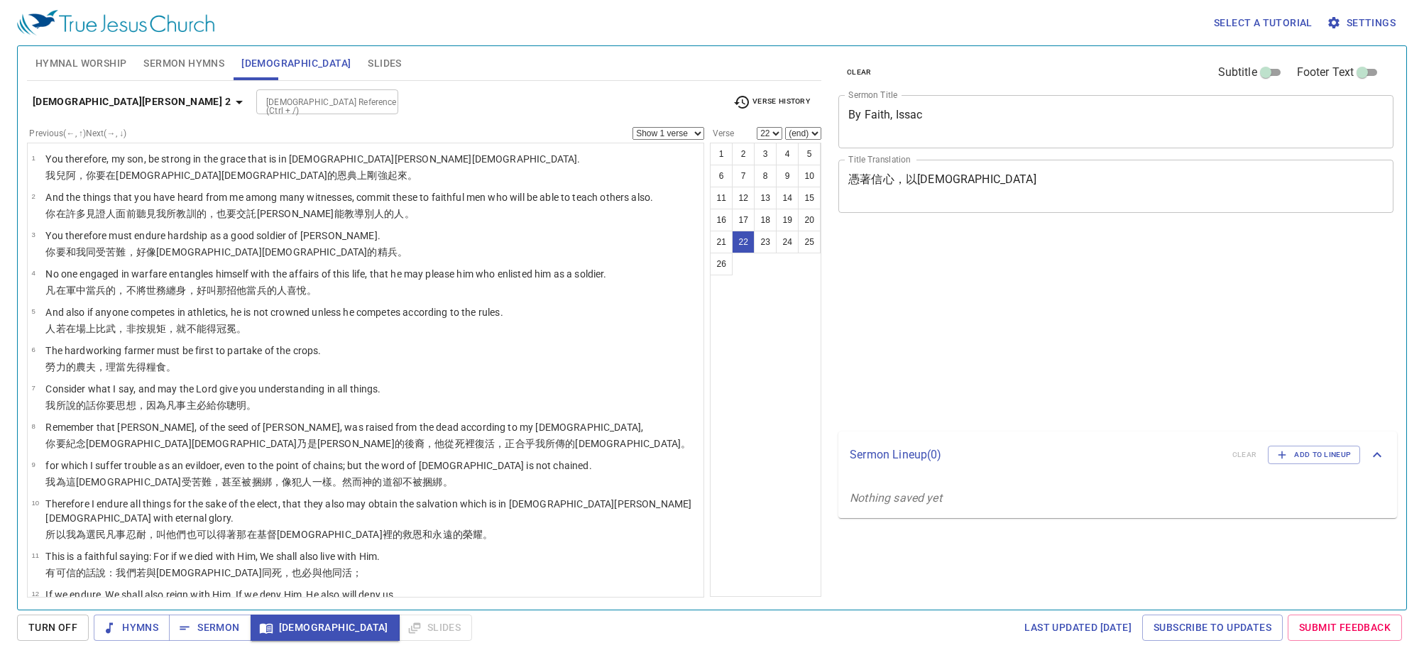
select select "22"
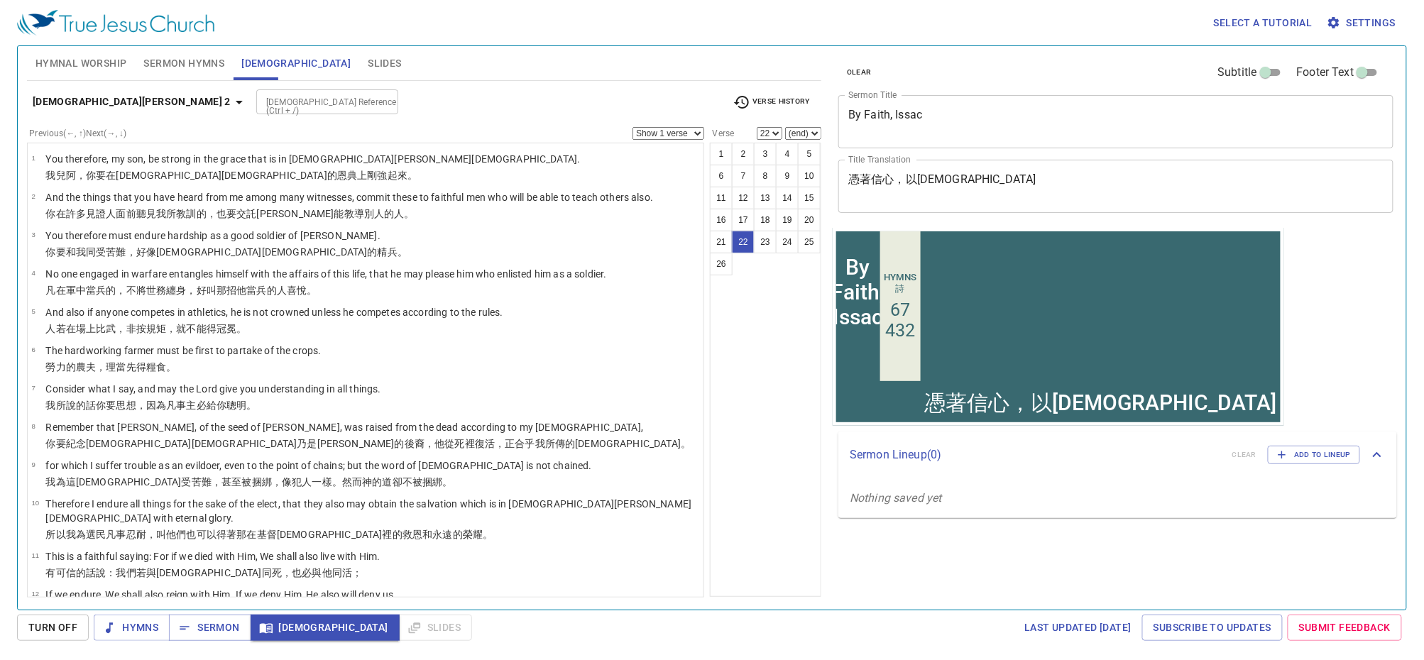
scroll to position [582, 0]
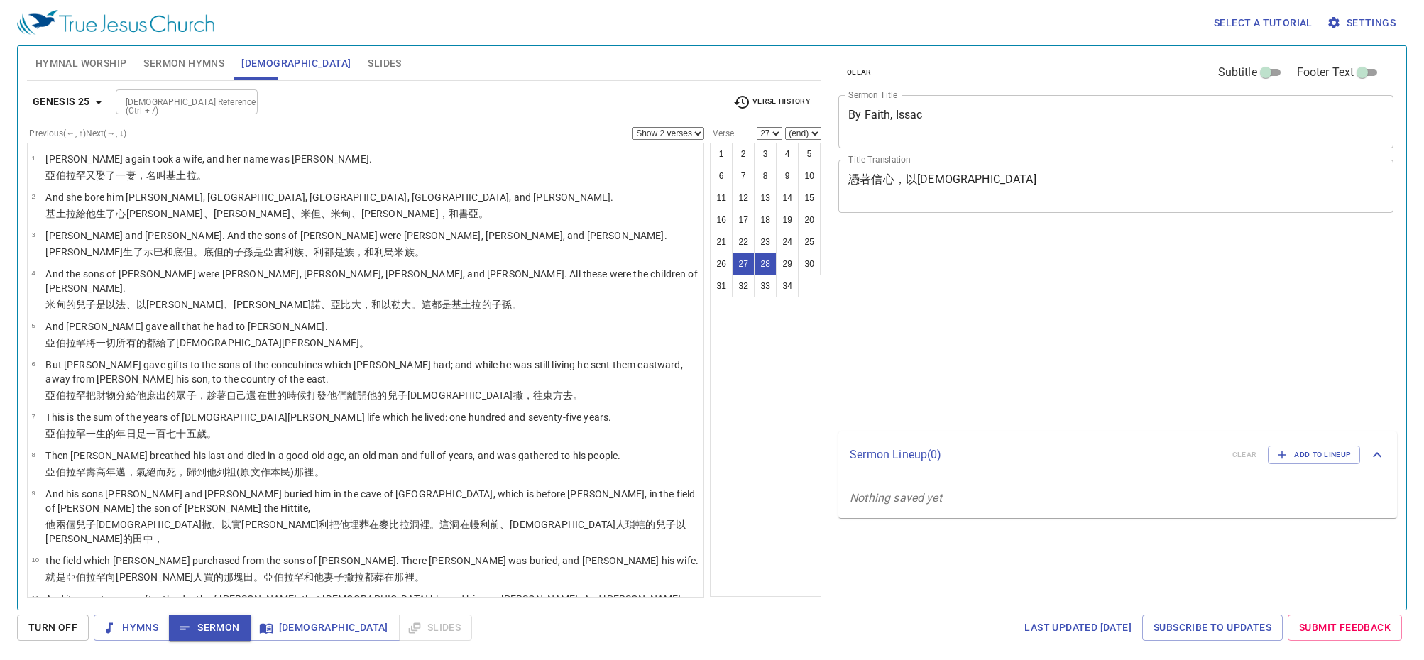
select select "2"
select select "27"
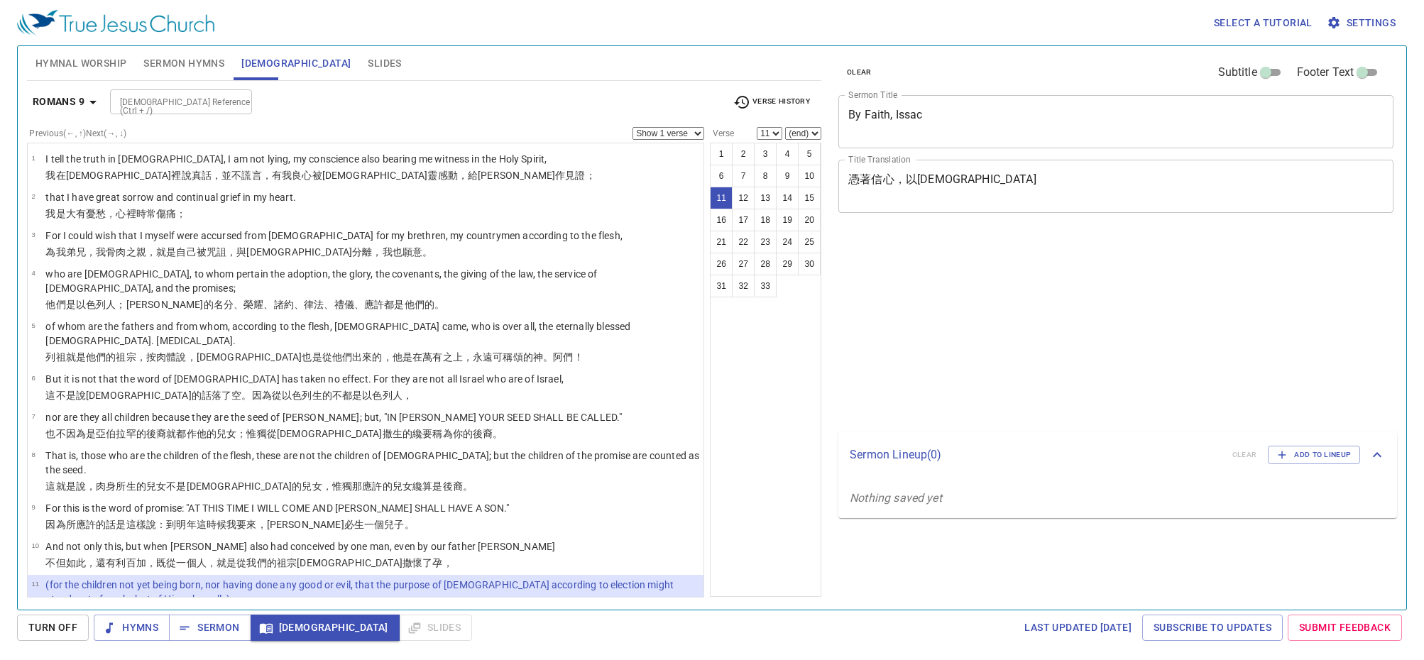
select select "11"
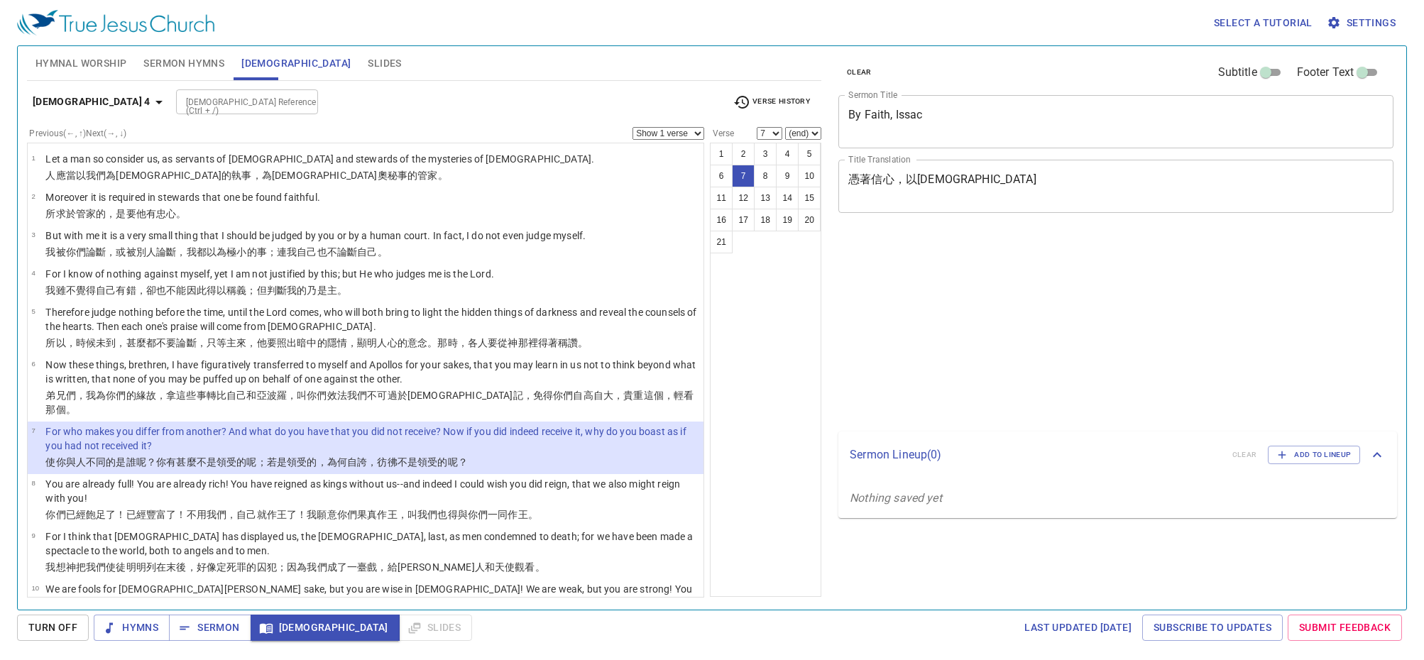
select select "7"
